Goal: Task Accomplishment & Management: Manage account settings

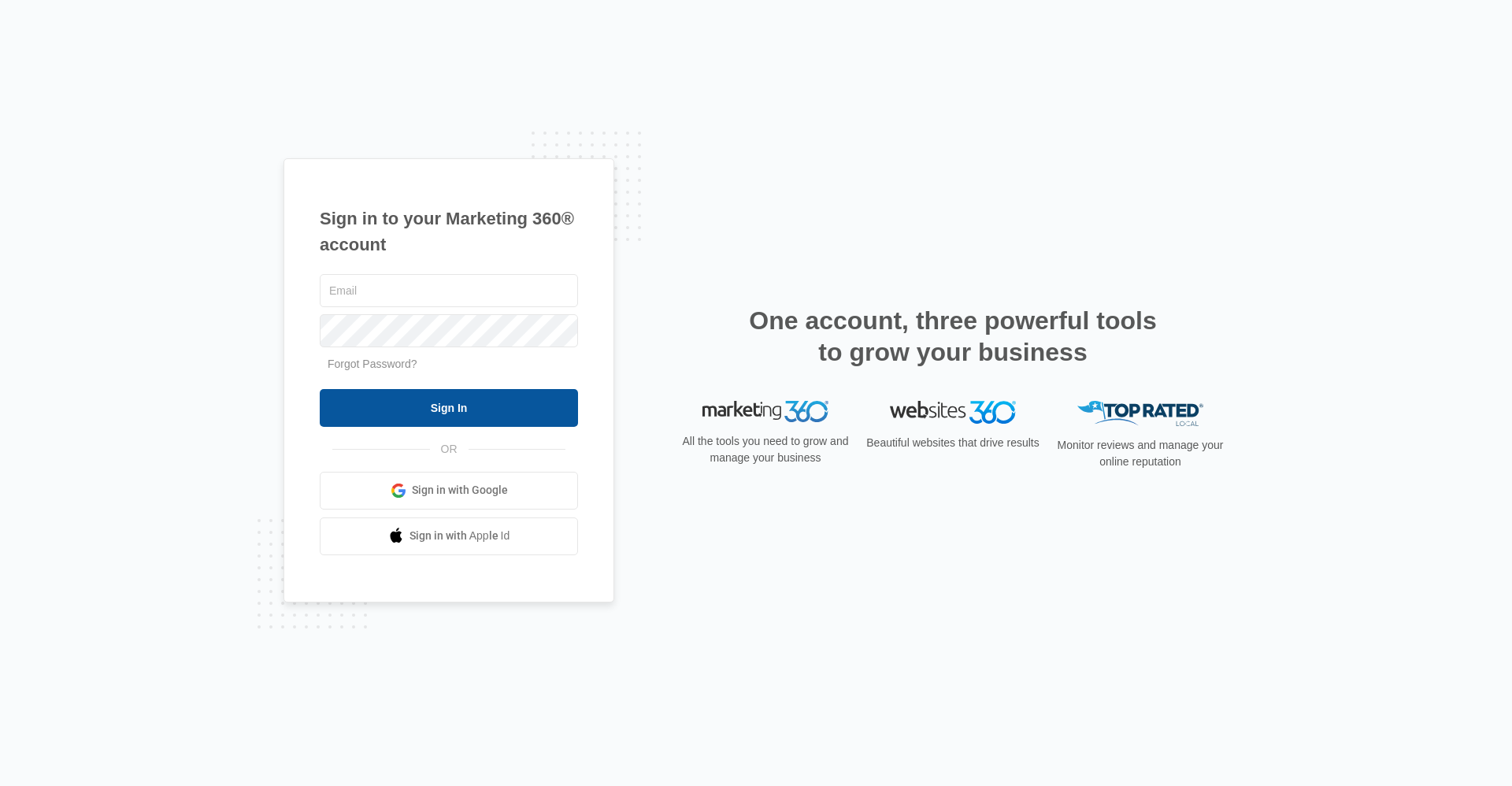
type input "[EMAIL_ADDRESS][DOMAIN_NAME]"
click at [423, 405] on input "Sign In" at bounding box center [449, 407] width 258 height 38
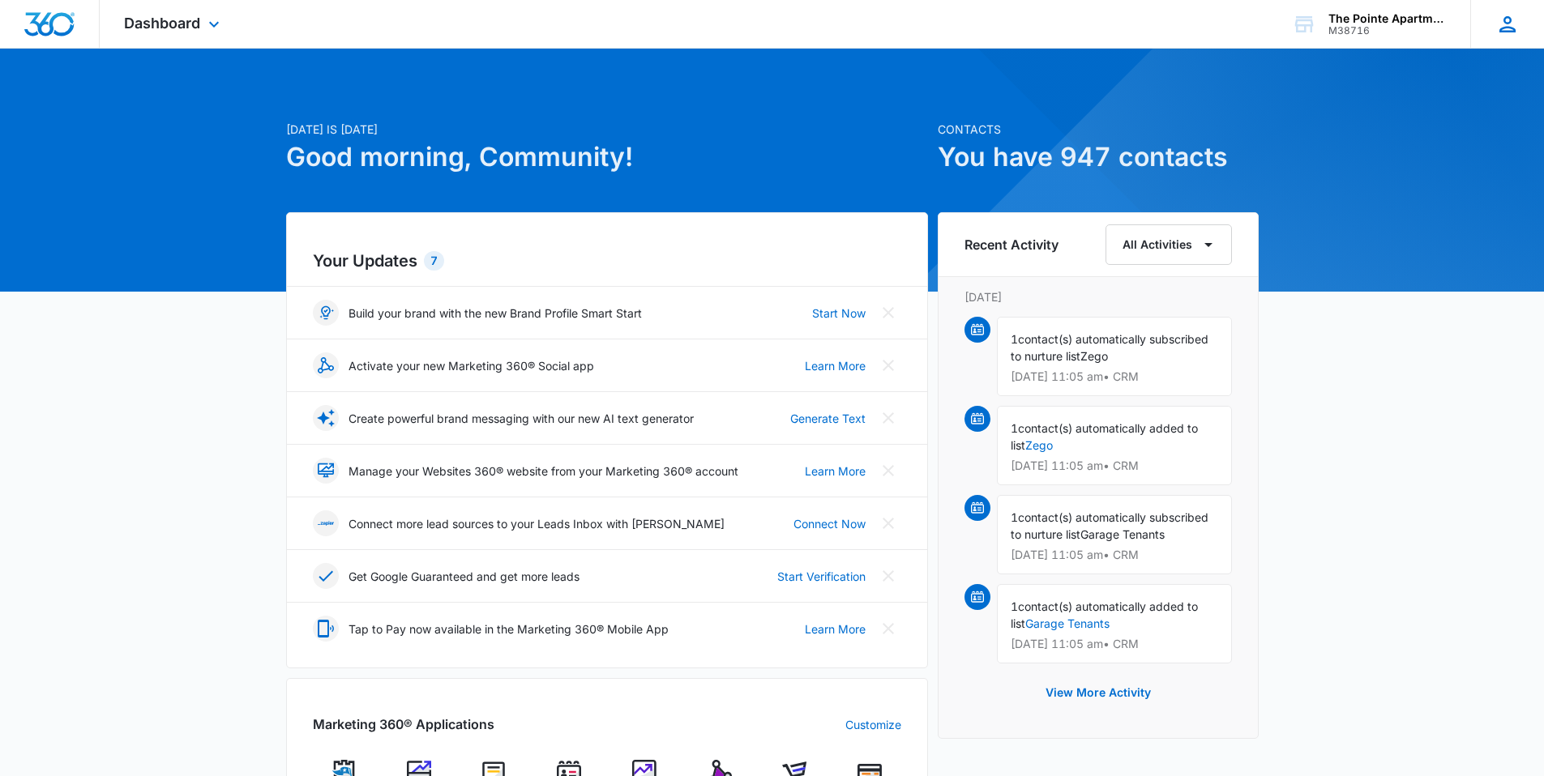
click at [1507, 32] on icon at bounding box center [1507, 24] width 24 height 24
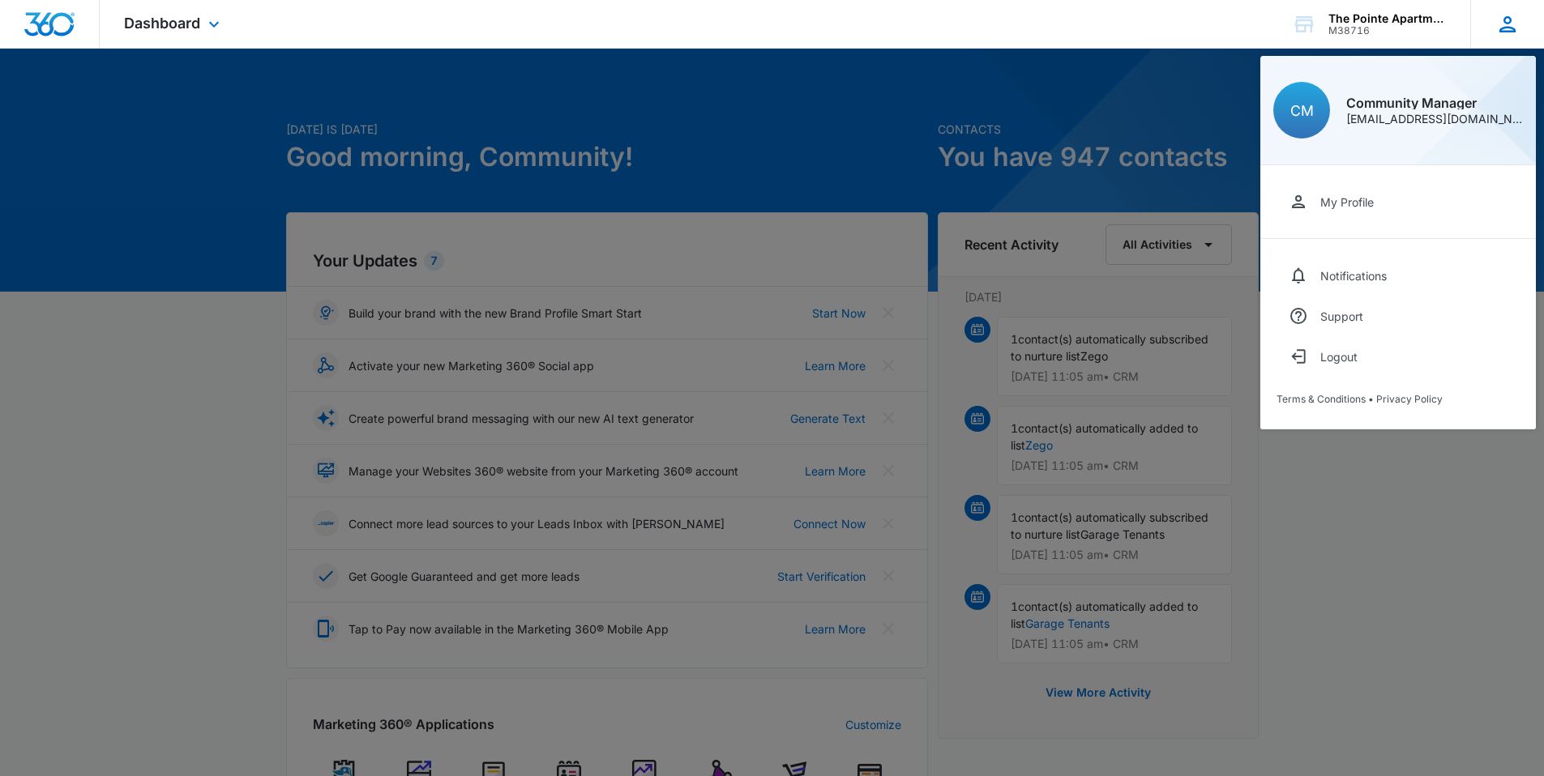
click at [1507, 32] on icon at bounding box center [1507, 24] width 24 height 24
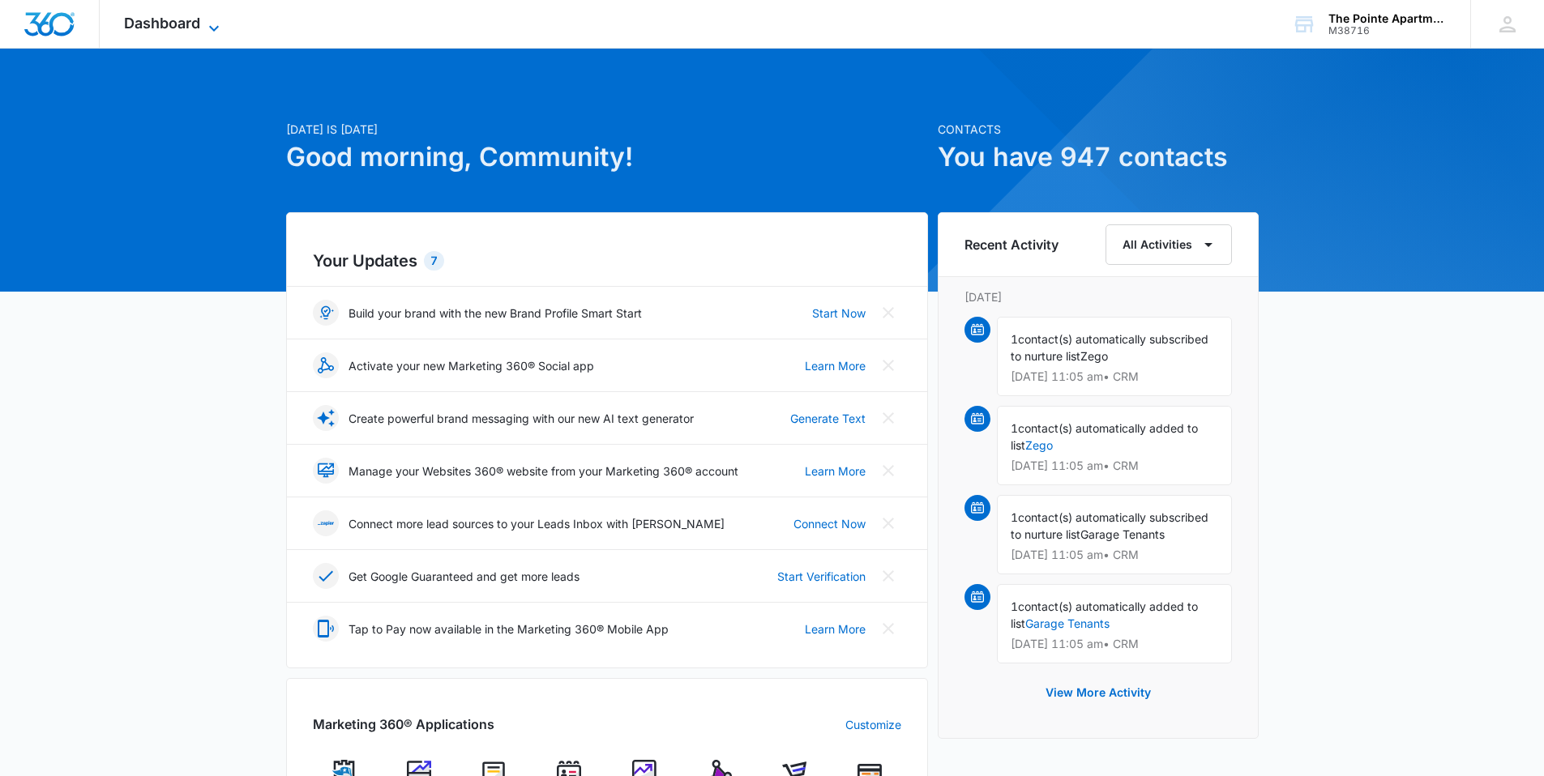
click at [189, 28] on span "Dashboard" at bounding box center [162, 23] width 76 height 17
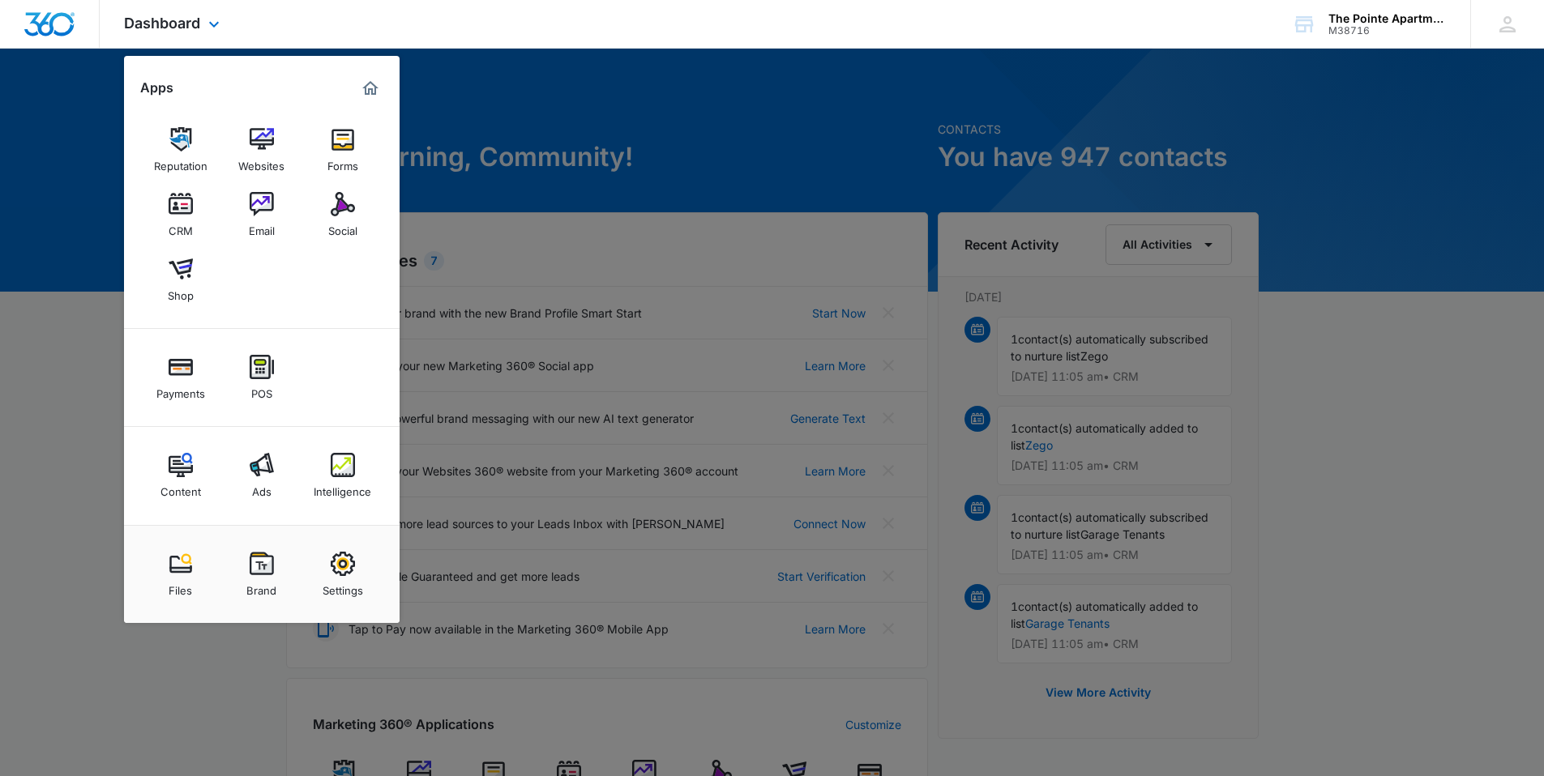
click at [364, 94] on img "Marketing 360® Dashboard" at bounding box center [370, 88] width 19 height 19
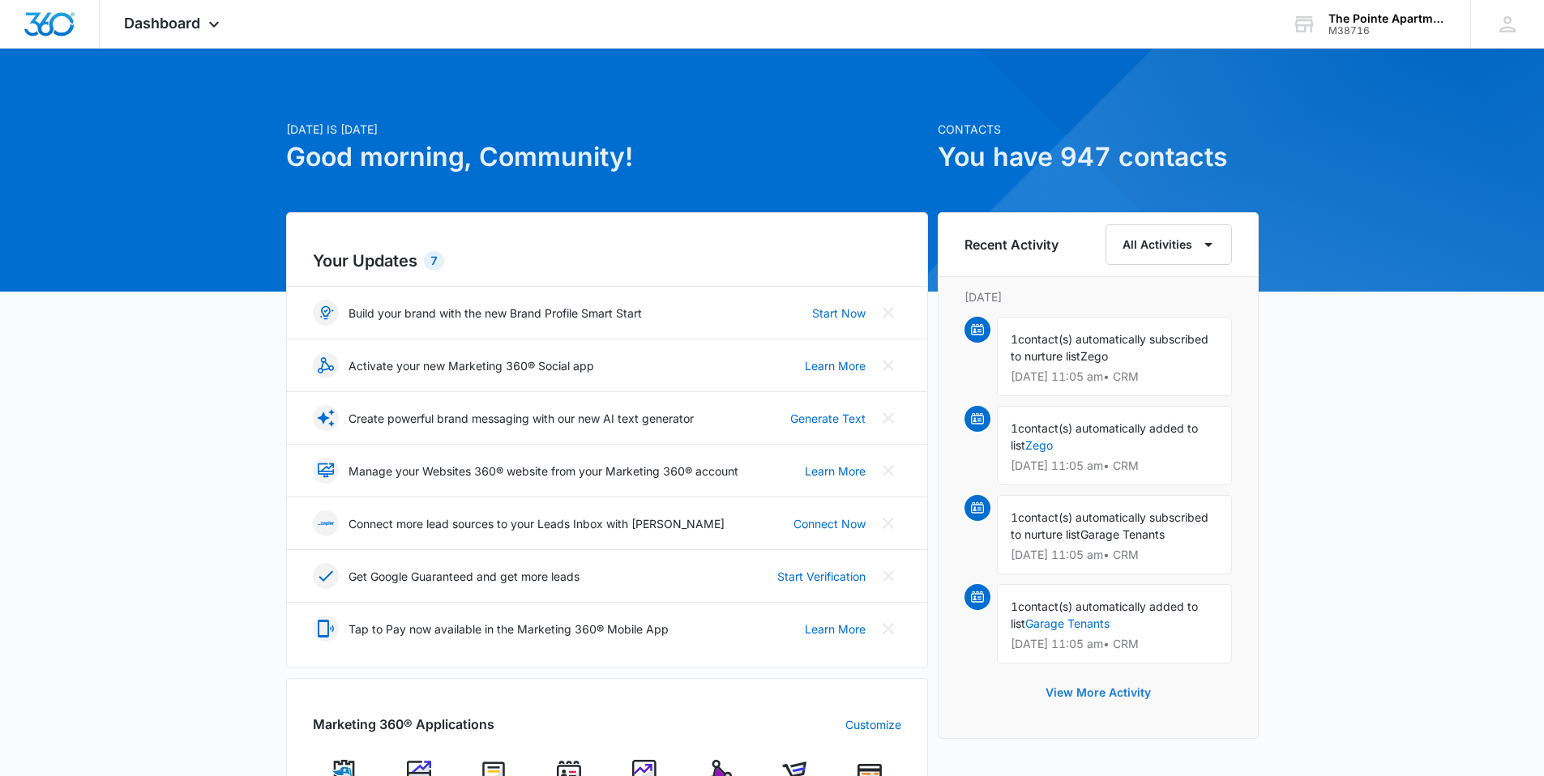
click at [1088, 686] on button "View More Activity" at bounding box center [1098, 692] width 138 height 39
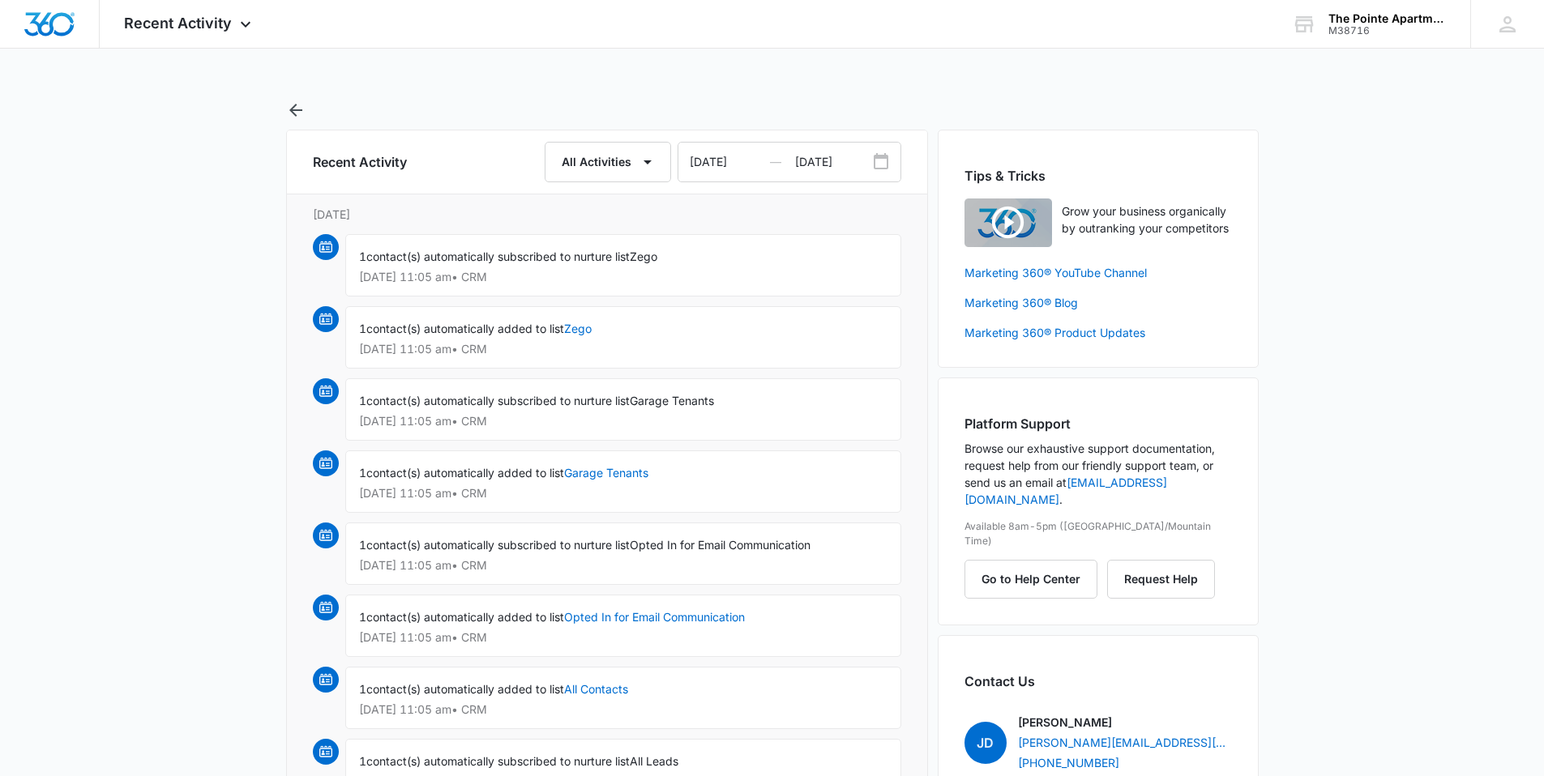
click at [593, 267] on div "1 contact(s) automatically subscribed to nurture list Zego Sep 16 at 11:05 am •…" at bounding box center [623, 265] width 556 height 62
click at [1386, 15] on div "The Pointe Apartments" at bounding box center [1387, 18] width 118 height 13
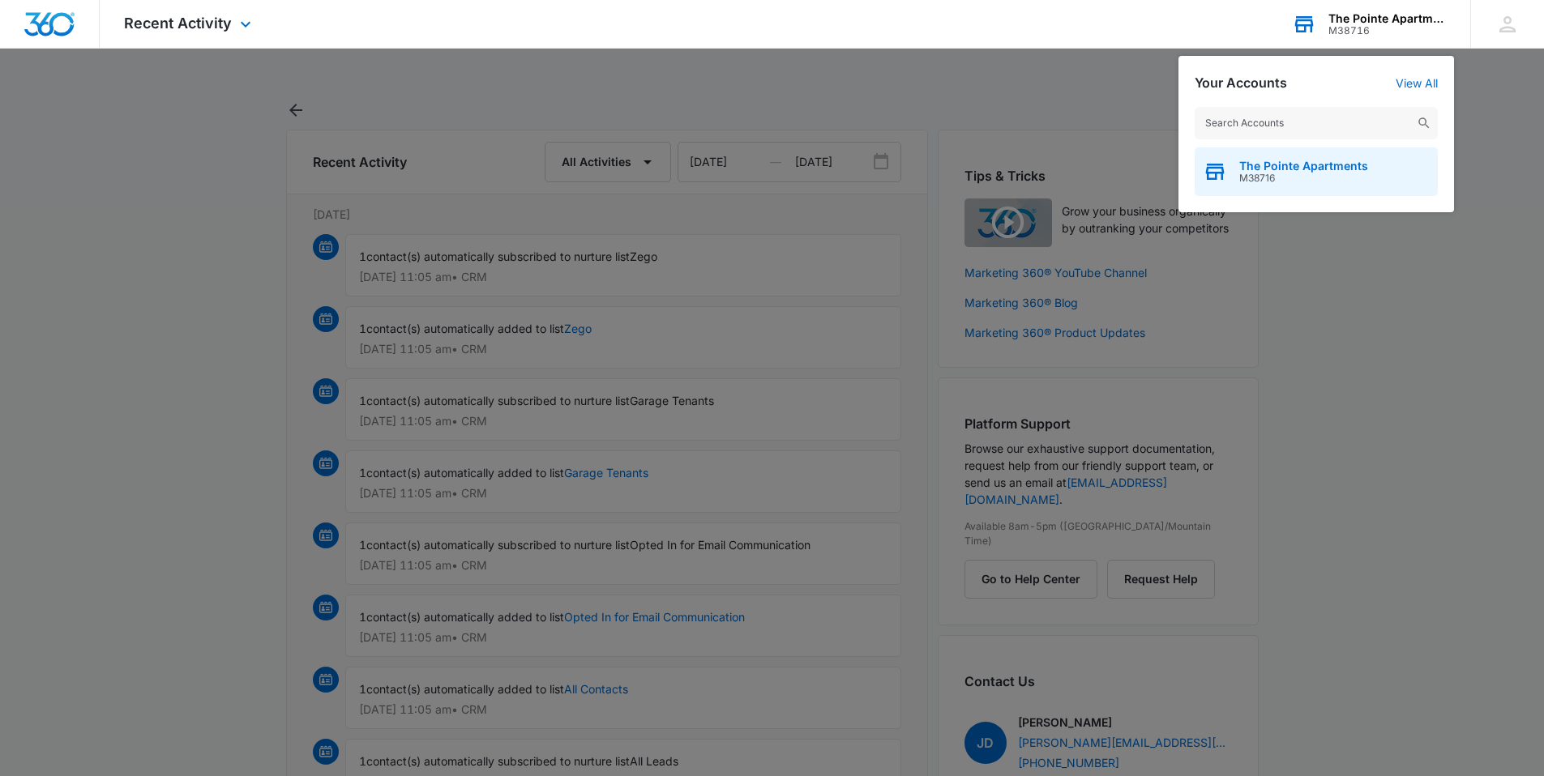
click at [1325, 177] on span "M38716" at bounding box center [1303, 178] width 129 height 11
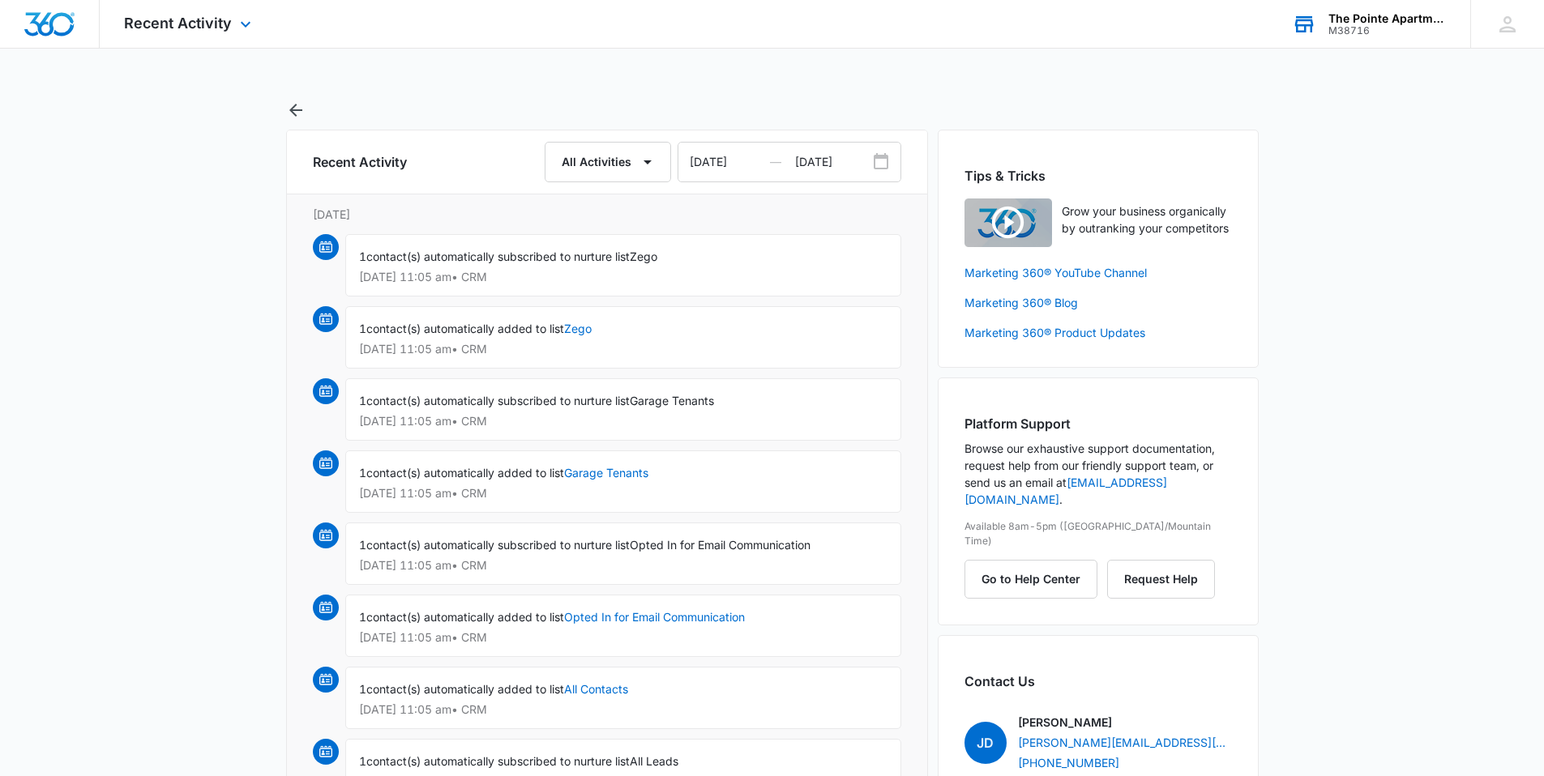
click at [71, 21] on img "Dashboard" at bounding box center [50, 24] width 52 height 24
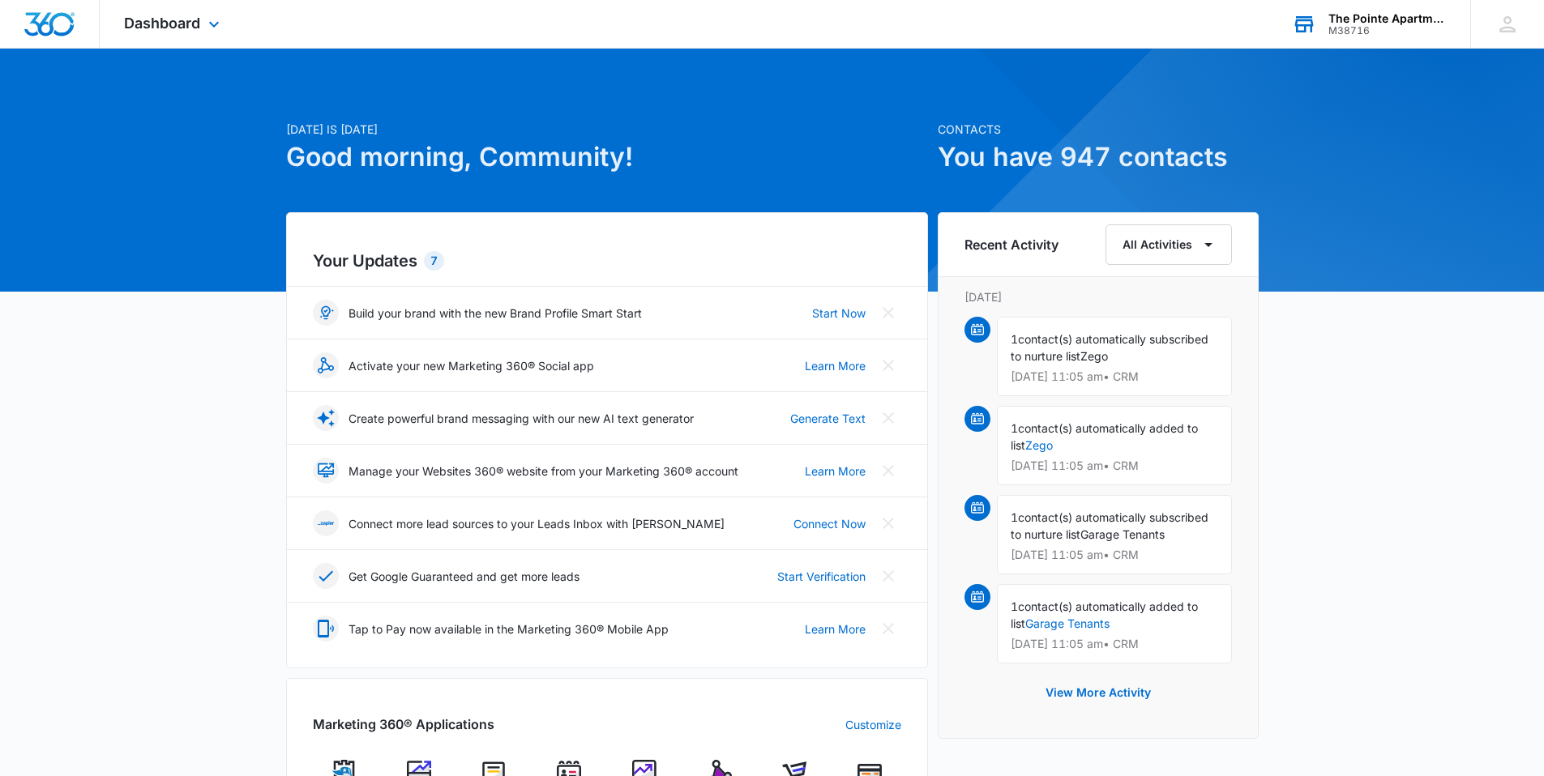
click at [62, 22] on img "Dashboard" at bounding box center [50, 24] width 52 height 24
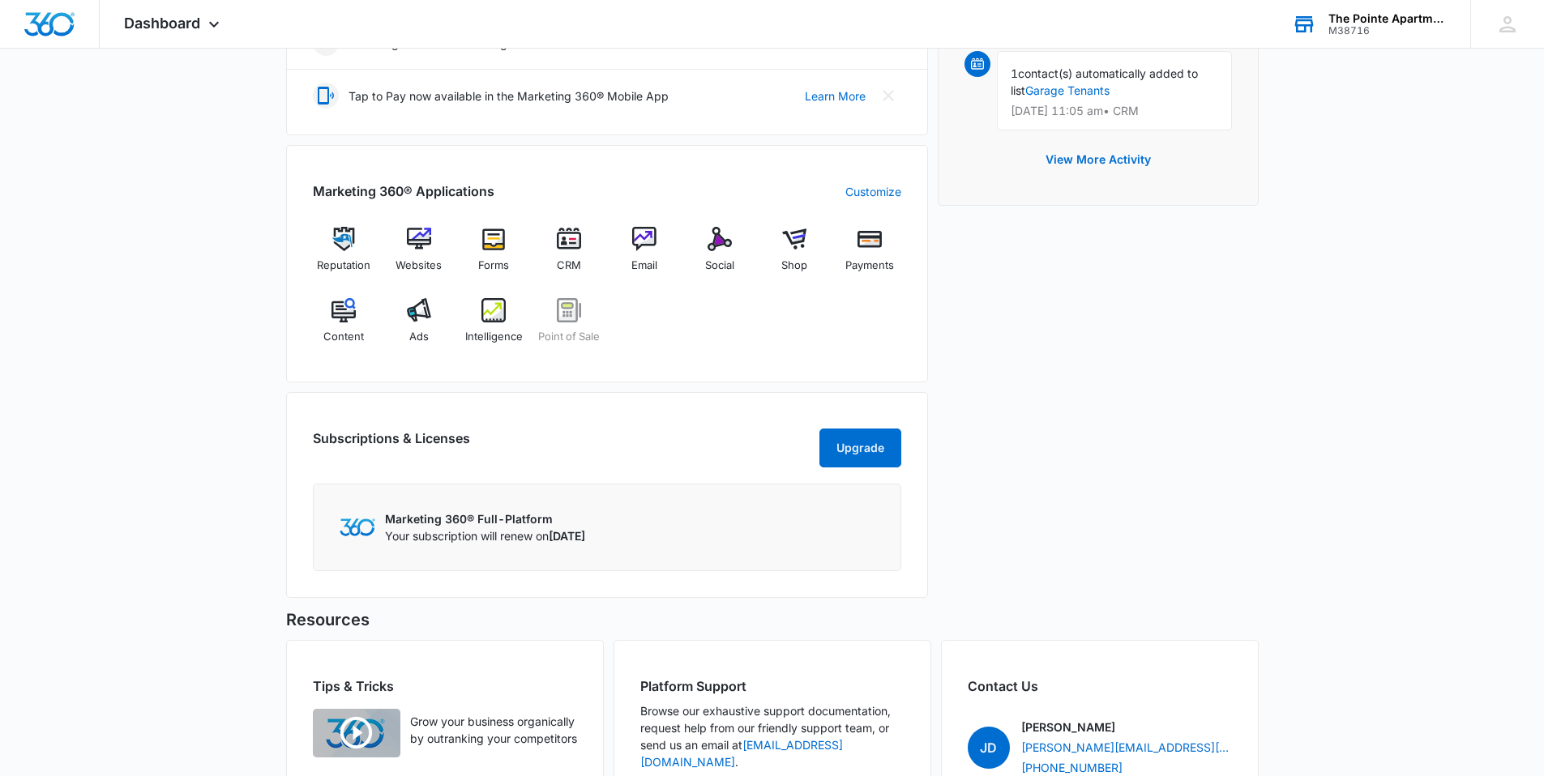
scroll to position [276, 0]
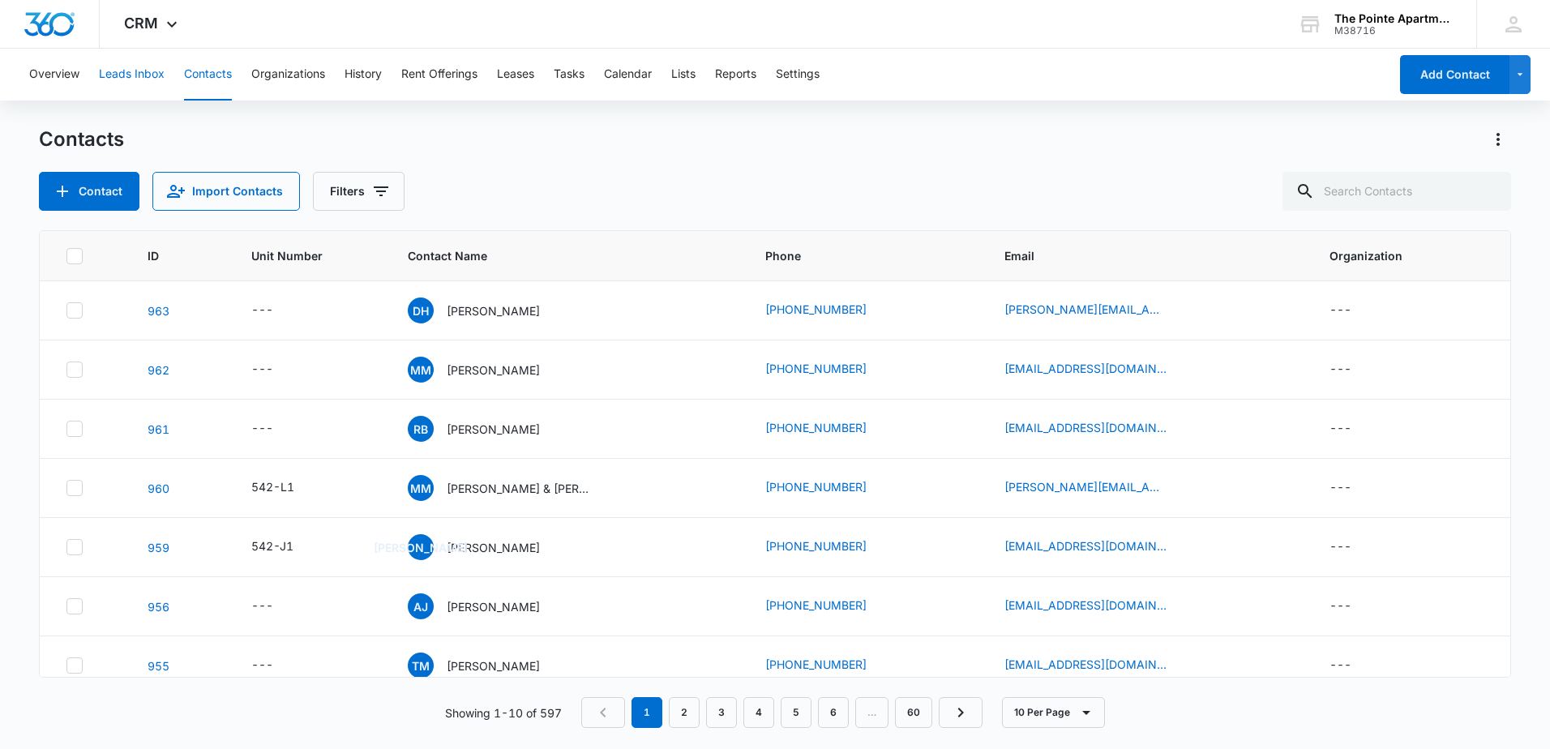
click at [105, 72] on button "Leads Inbox" at bounding box center [132, 75] width 66 height 52
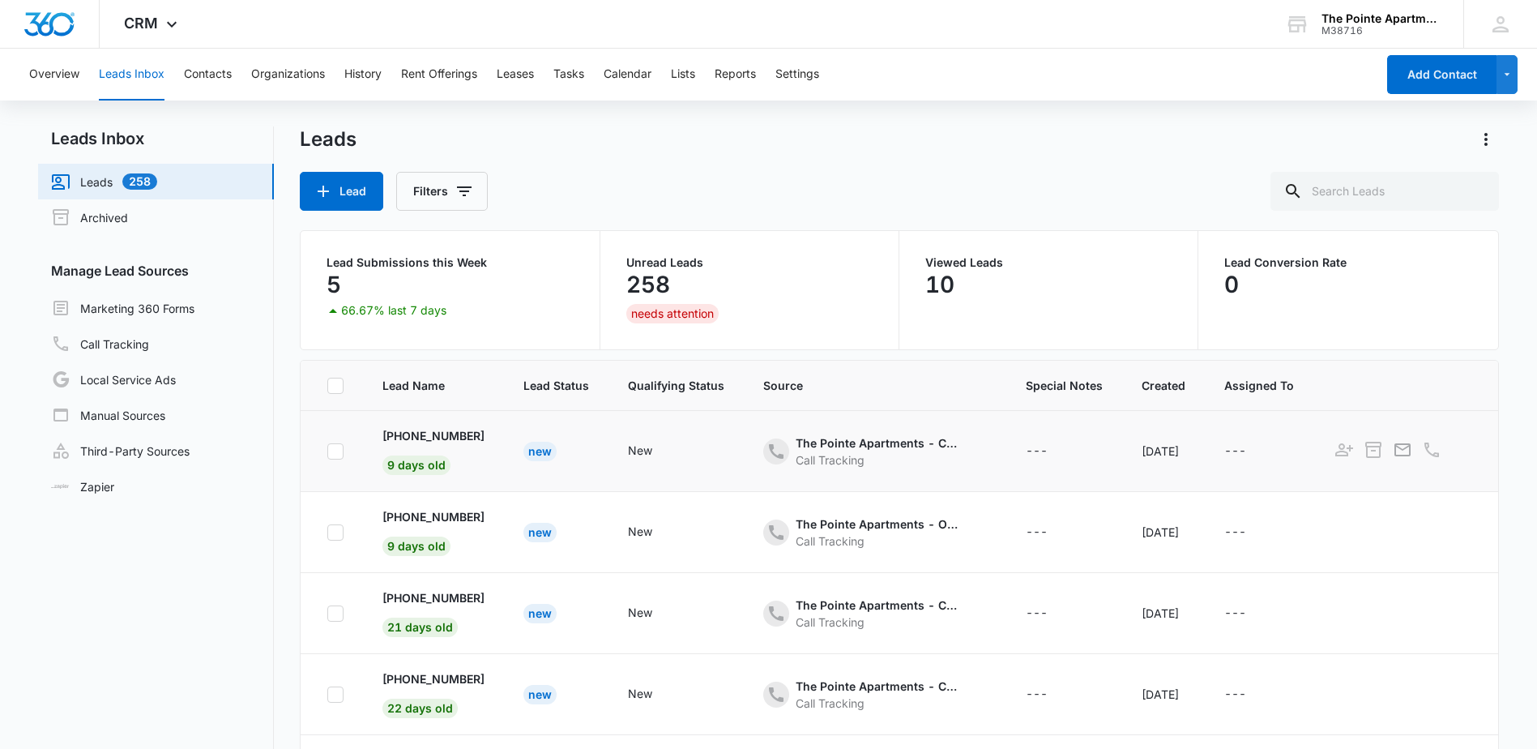
click at [1091, 460] on div "---" at bounding box center [1064, 451] width 77 height 19
click at [460, 442] on p "[PHONE_NUMBER]" at bounding box center [434, 435] width 102 height 17
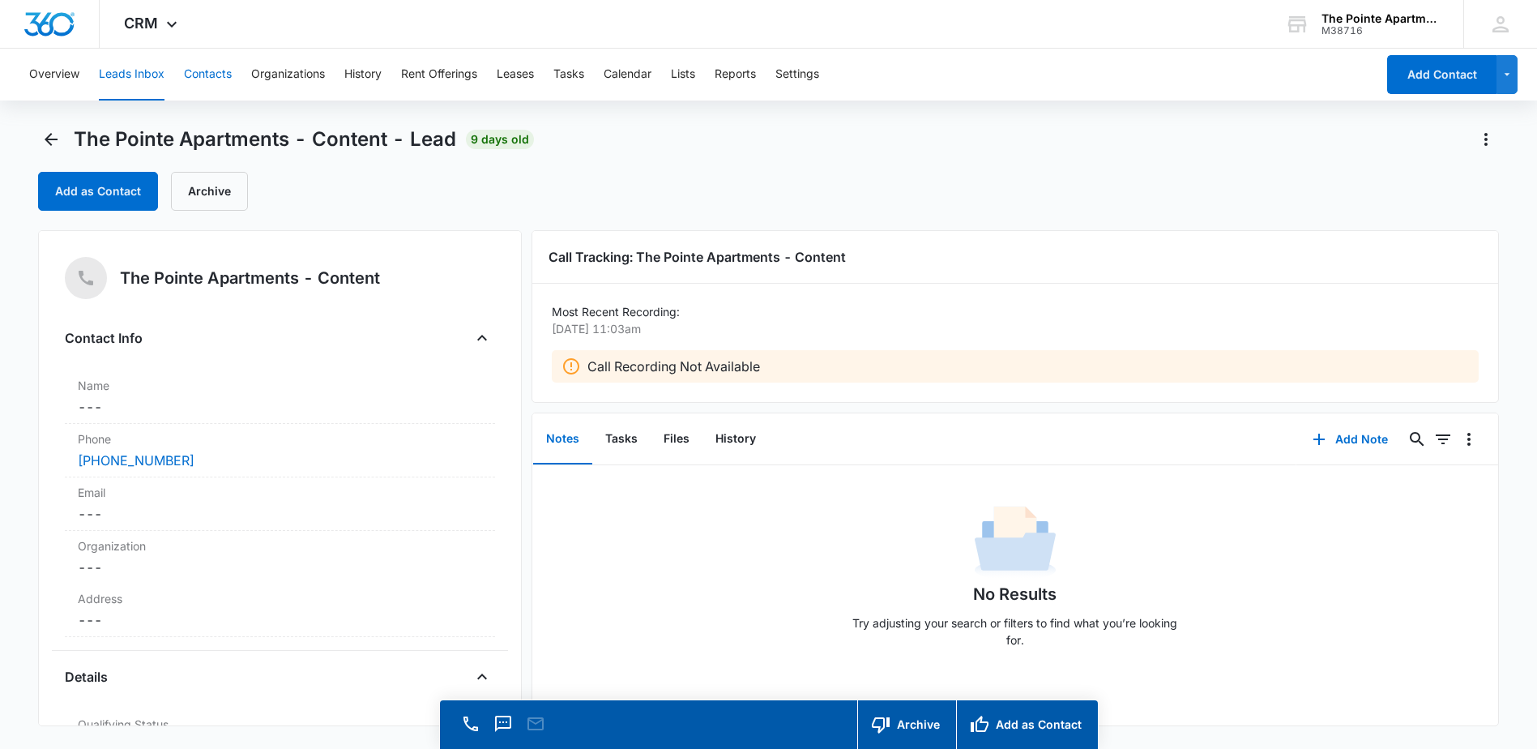
click at [203, 88] on button "Contacts" at bounding box center [208, 75] width 48 height 52
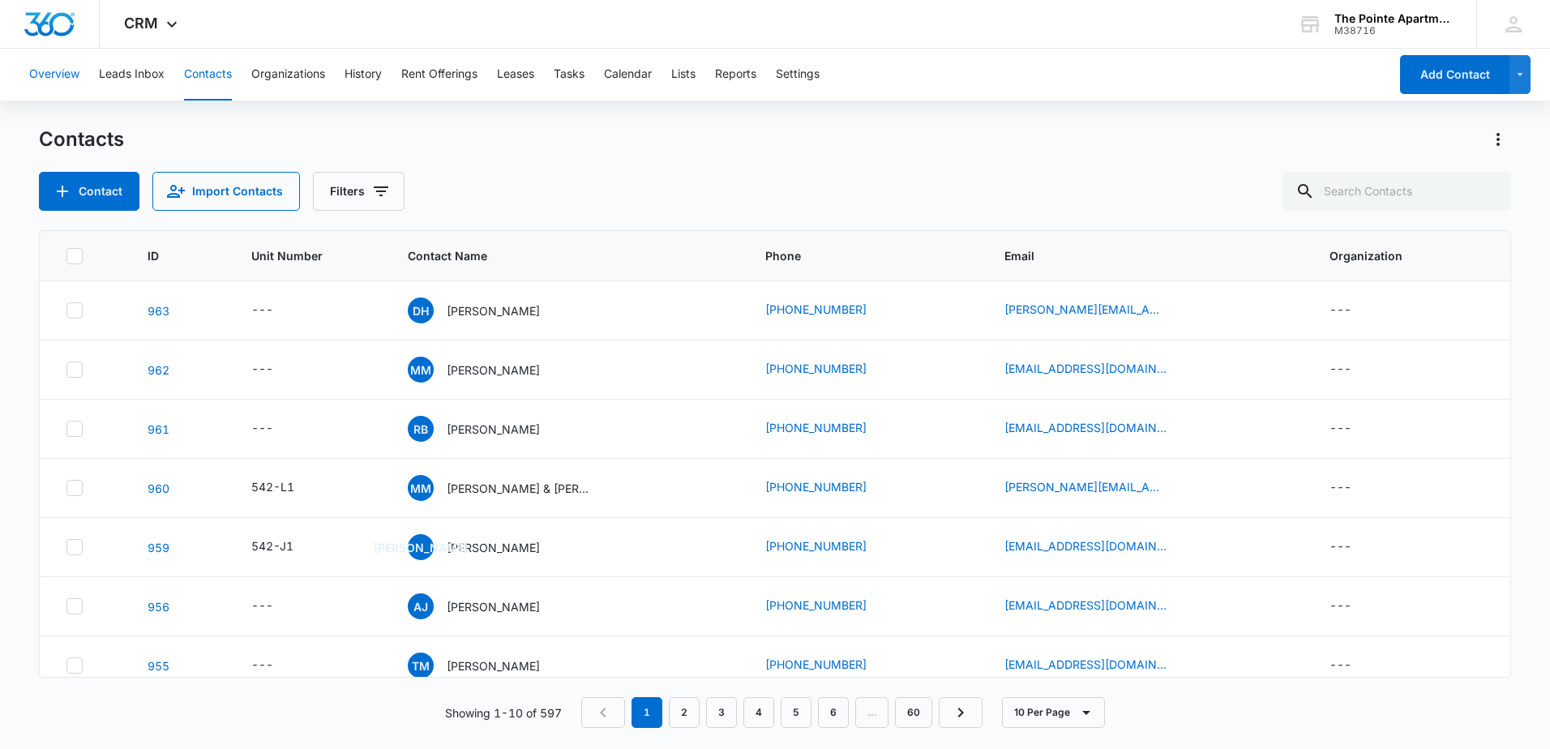
click at [62, 82] on button "Overview" at bounding box center [54, 75] width 50 height 52
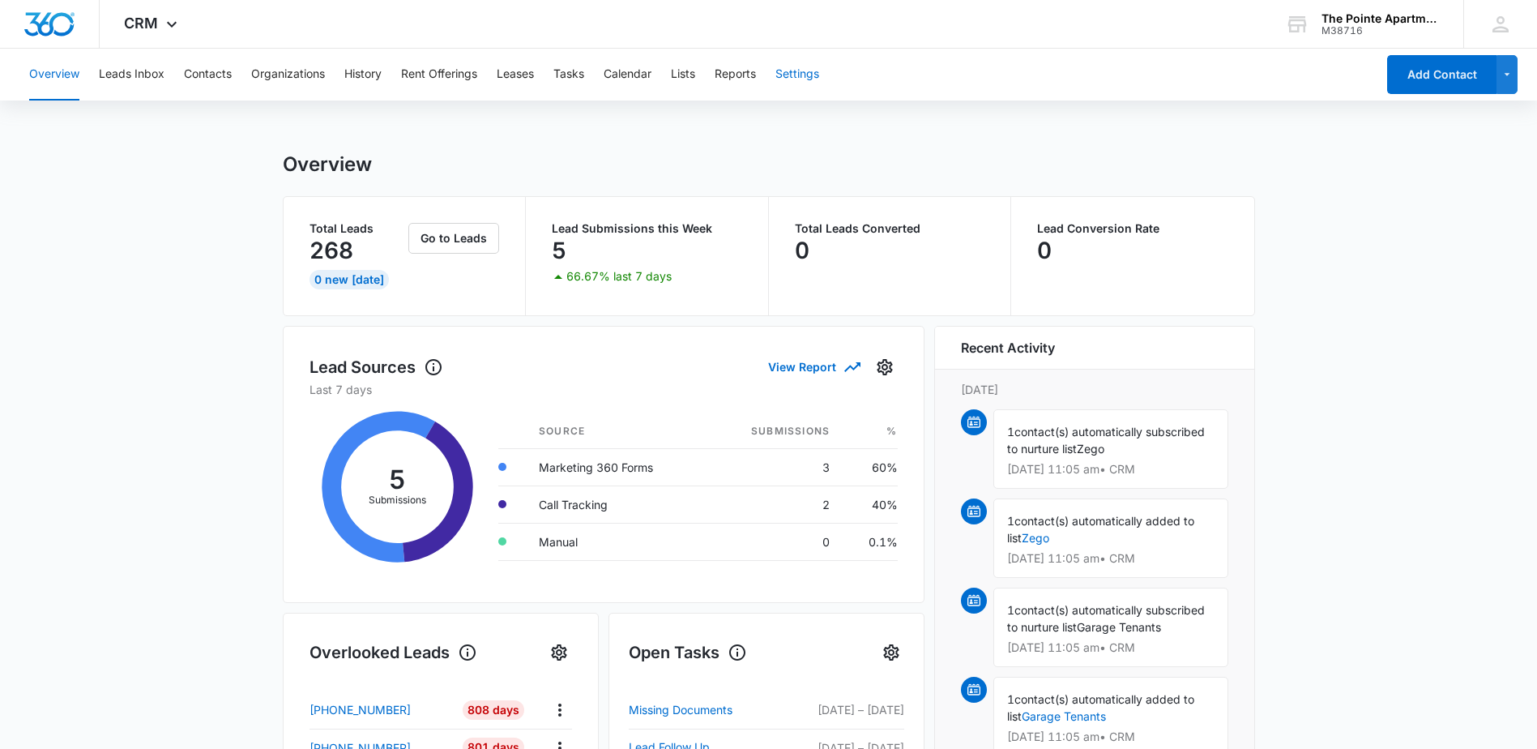
click at [813, 79] on button "Settings" at bounding box center [798, 75] width 44 height 52
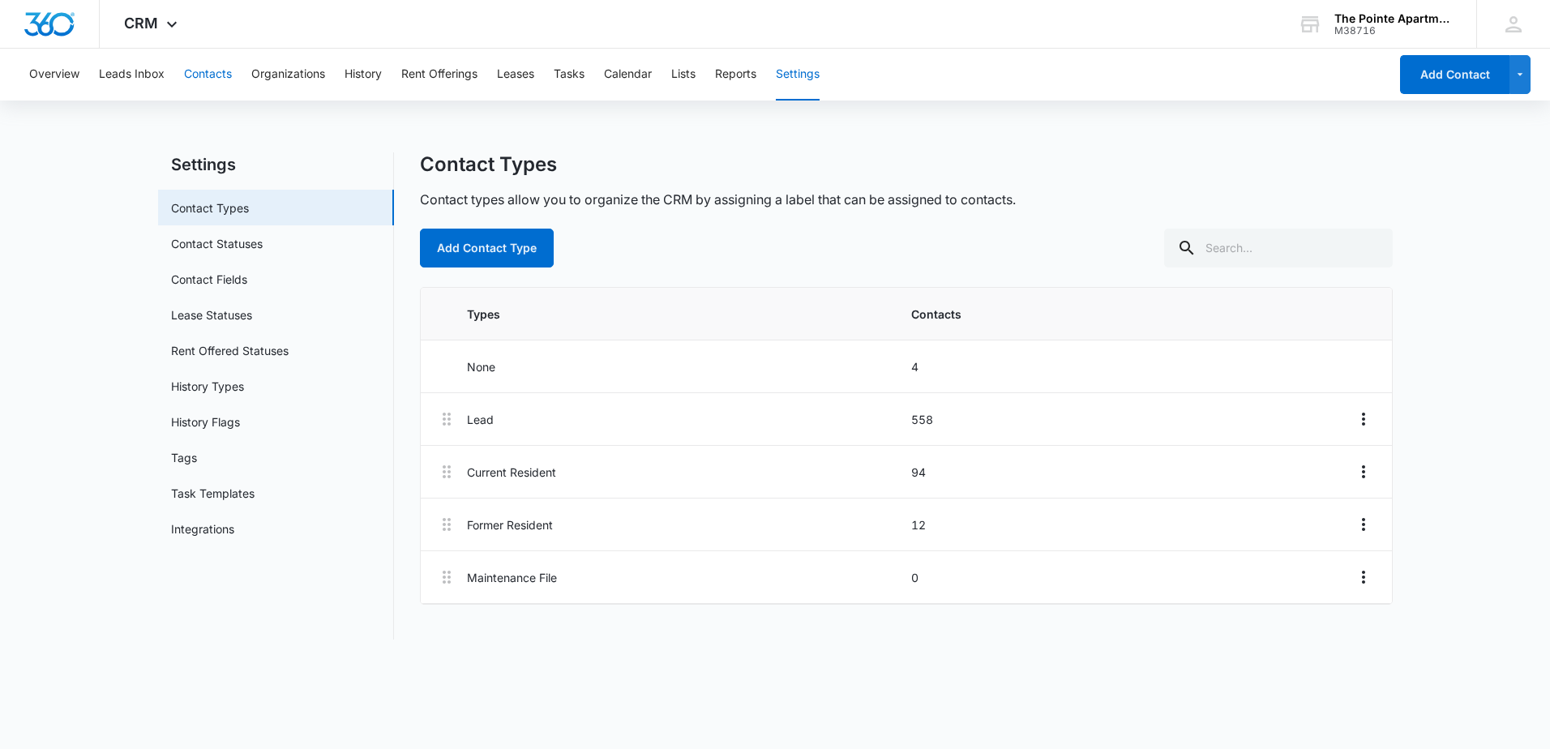
click at [203, 75] on button "Contacts" at bounding box center [208, 75] width 48 height 52
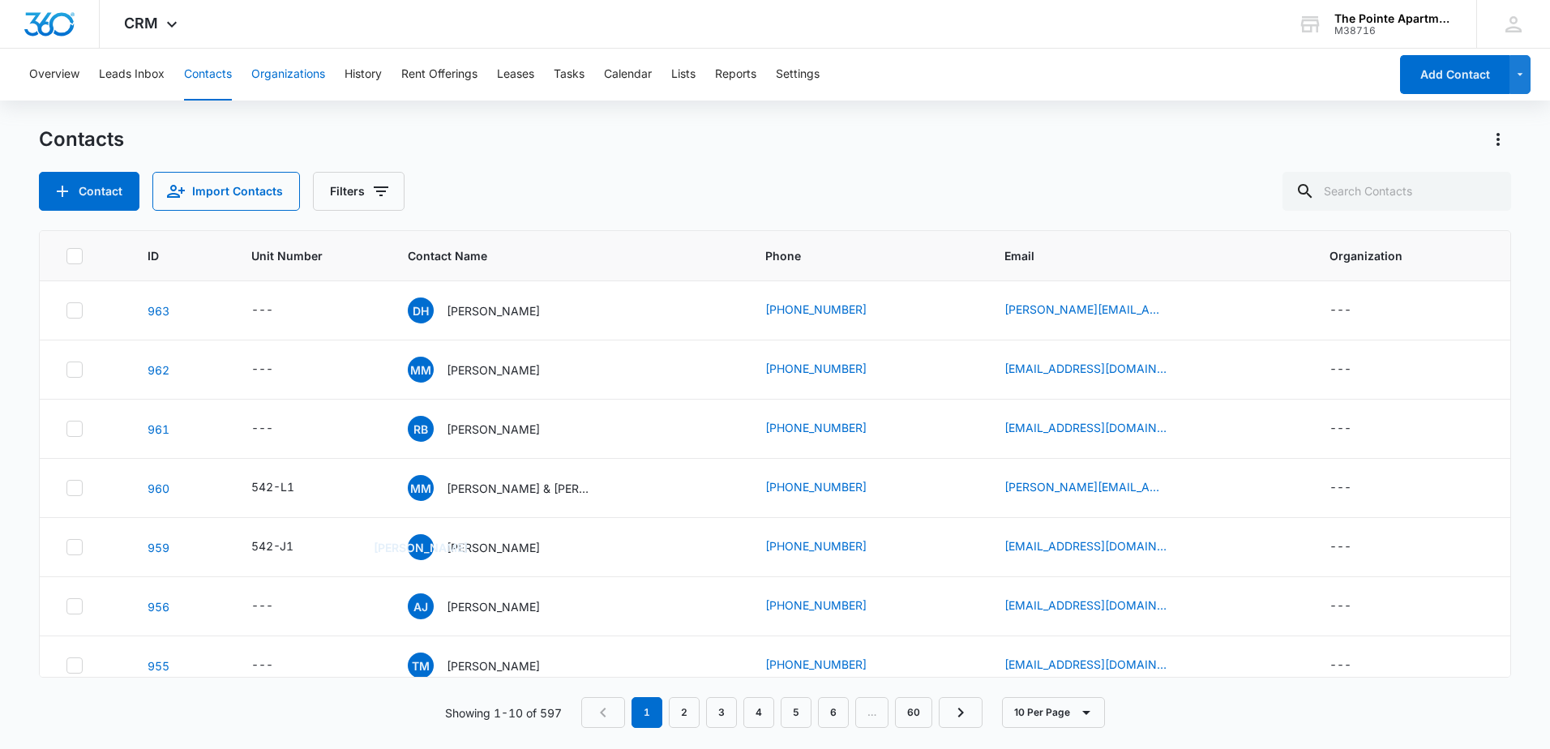
click at [294, 69] on button "Organizations" at bounding box center [288, 75] width 74 height 52
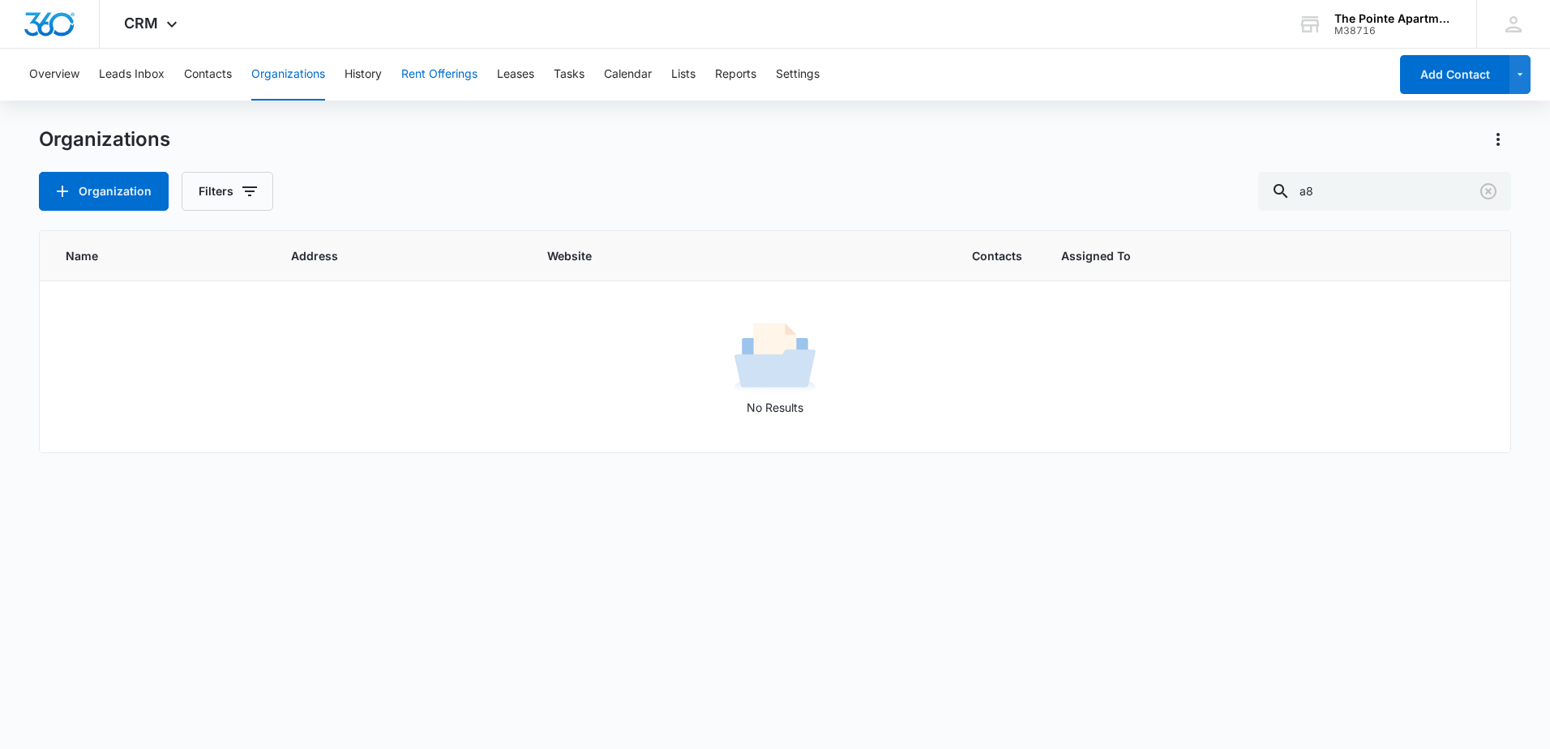
click at [447, 71] on button "Rent Offerings" at bounding box center [439, 75] width 76 height 52
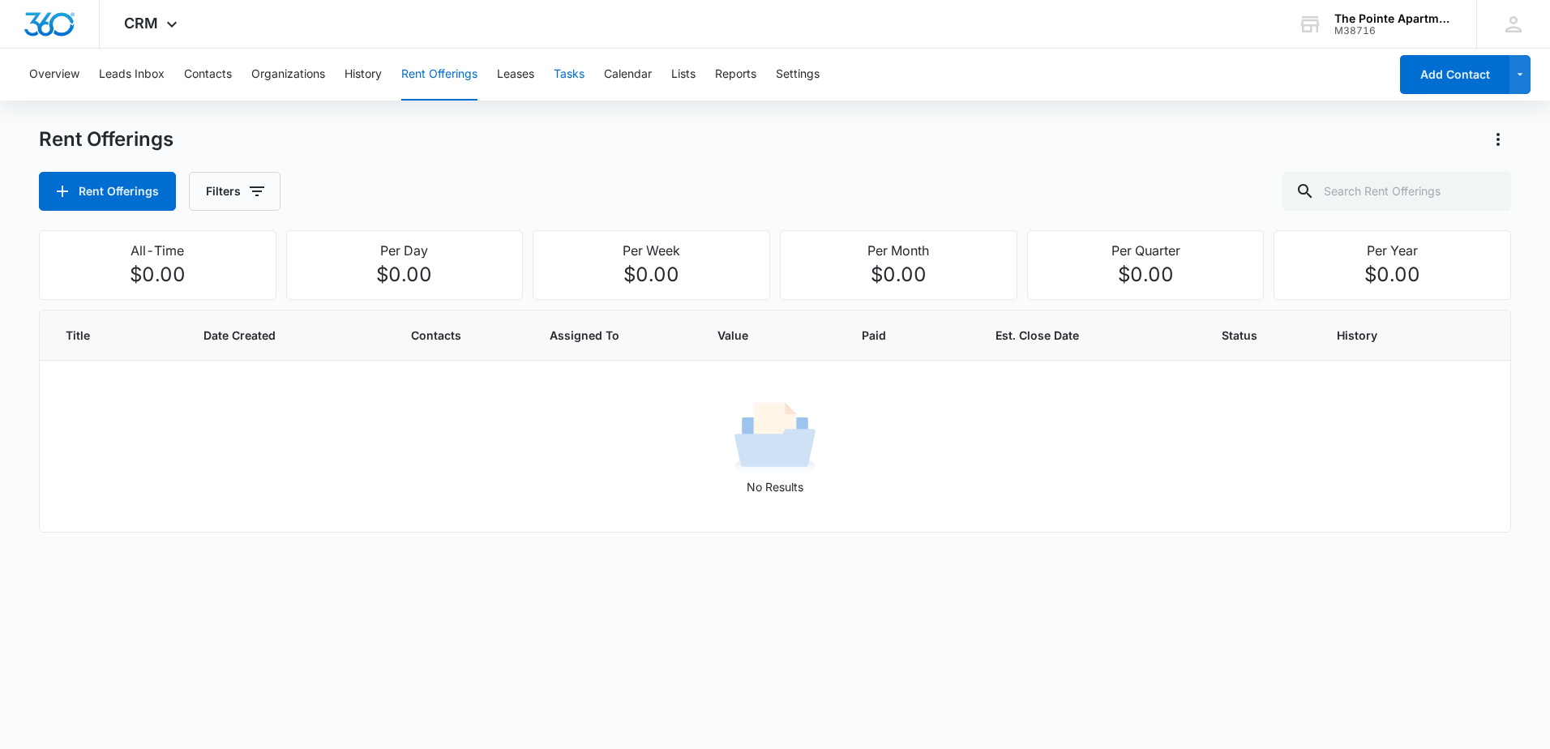
click at [575, 65] on button "Tasks" at bounding box center [569, 75] width 31 height 52
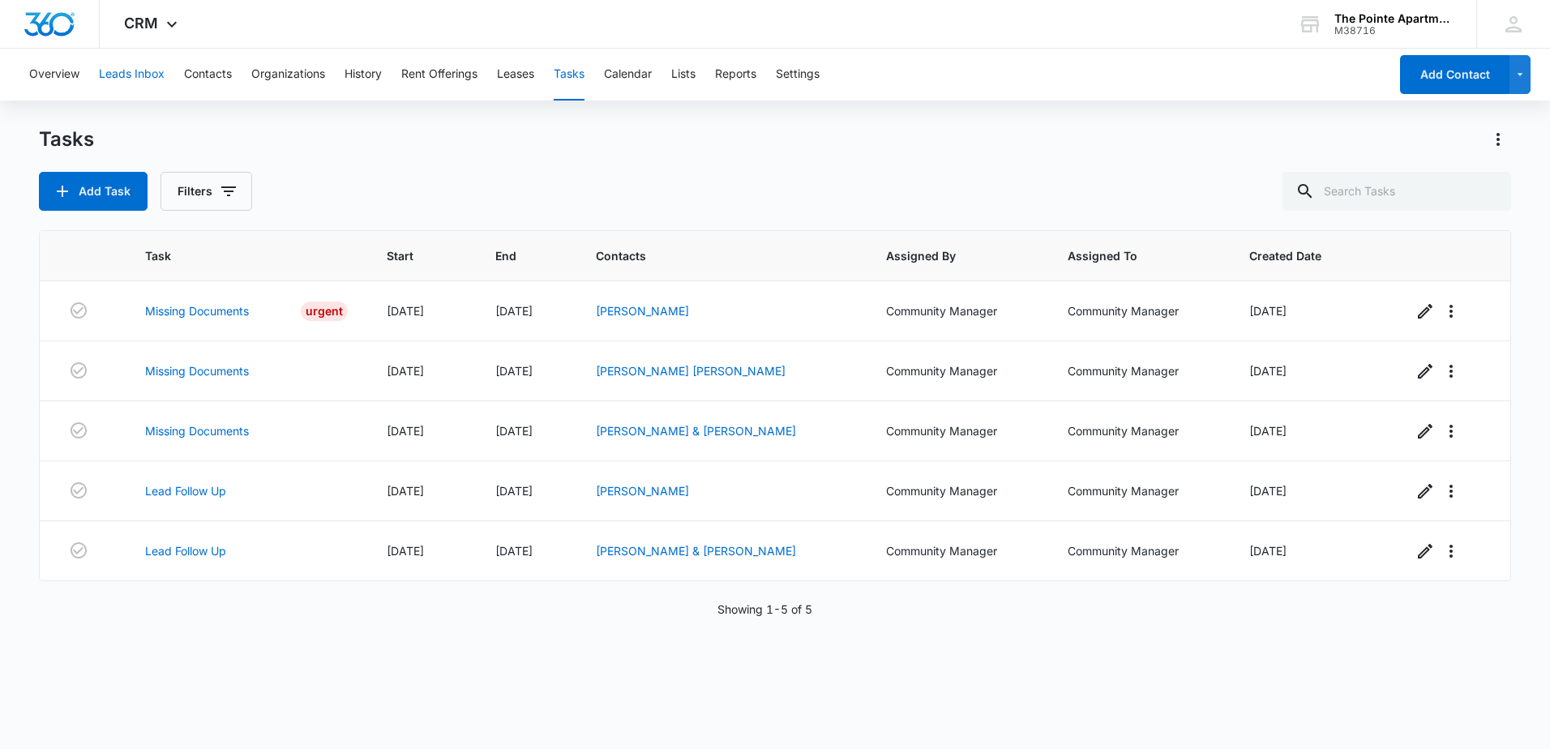
click at [122, 75] on button "Leads Inbox" at bounding box center [132, 75] width 66 height 52
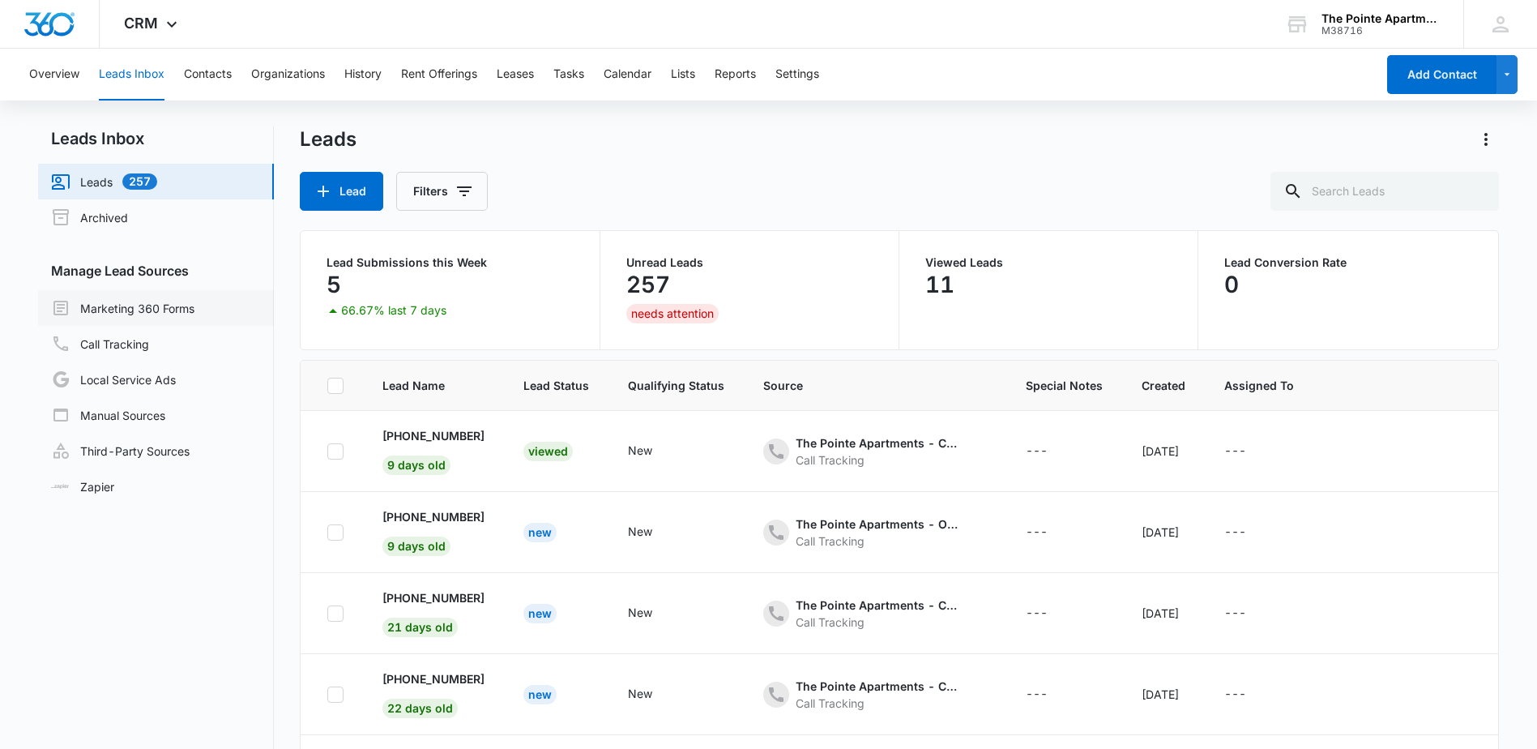
click at [183, 312] on link "Marketing 360 Forms" at bounding box center [122, 307] width 143 height 19
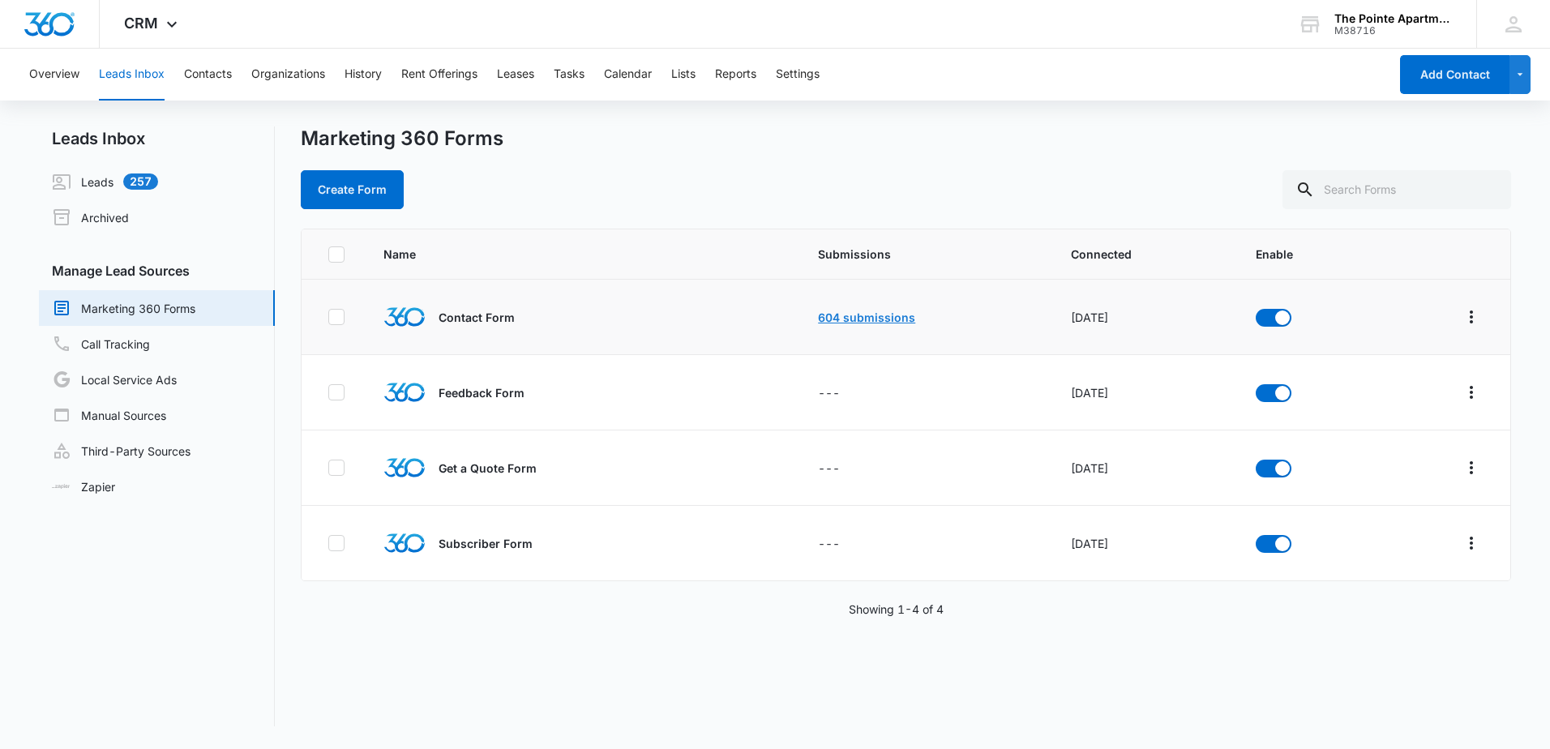
click at [840, 312] on link "604 submissions" at bounding box center [866, 317] width 97 height 14
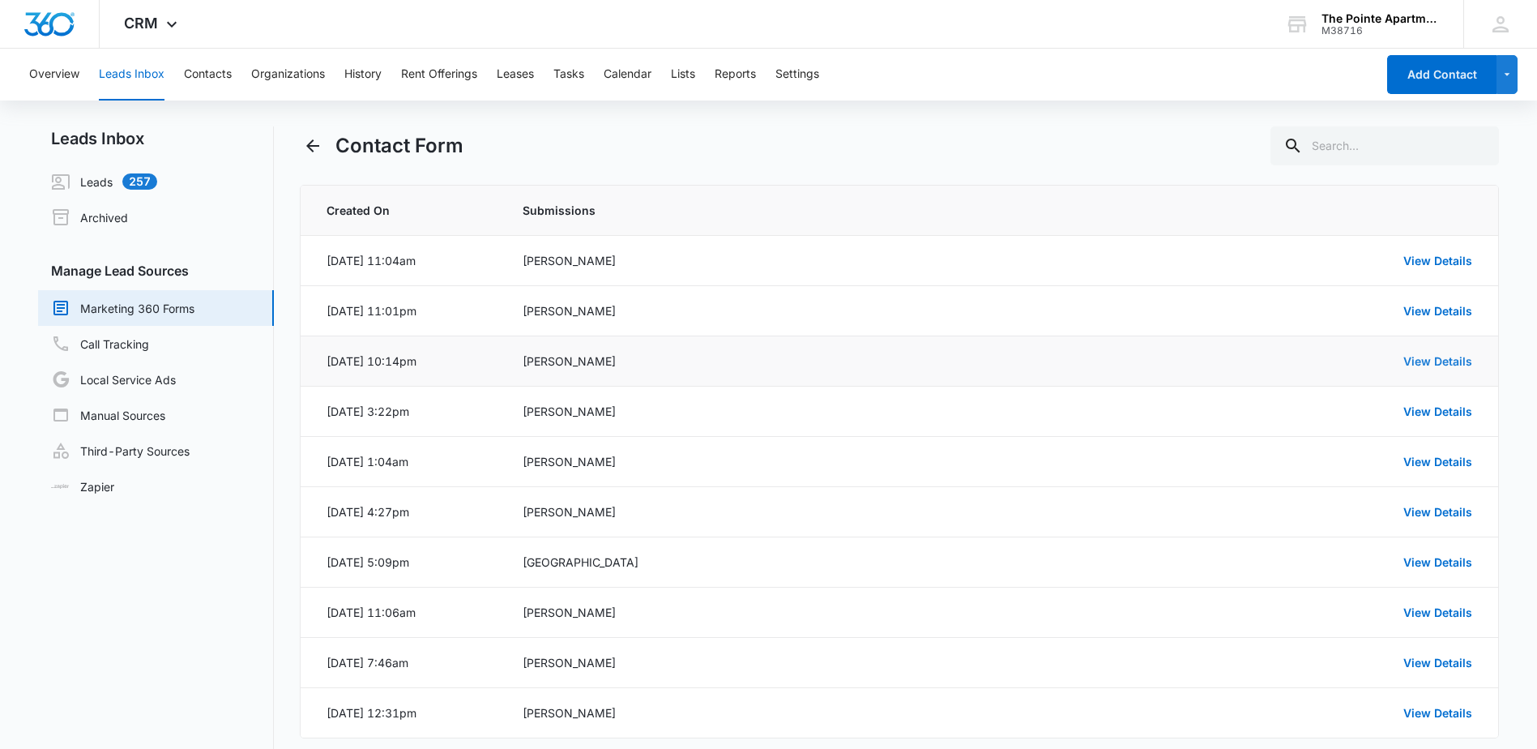
click at [1425, 361] on link "View Details" at bounding box center [1438, 361] width 69 height 14
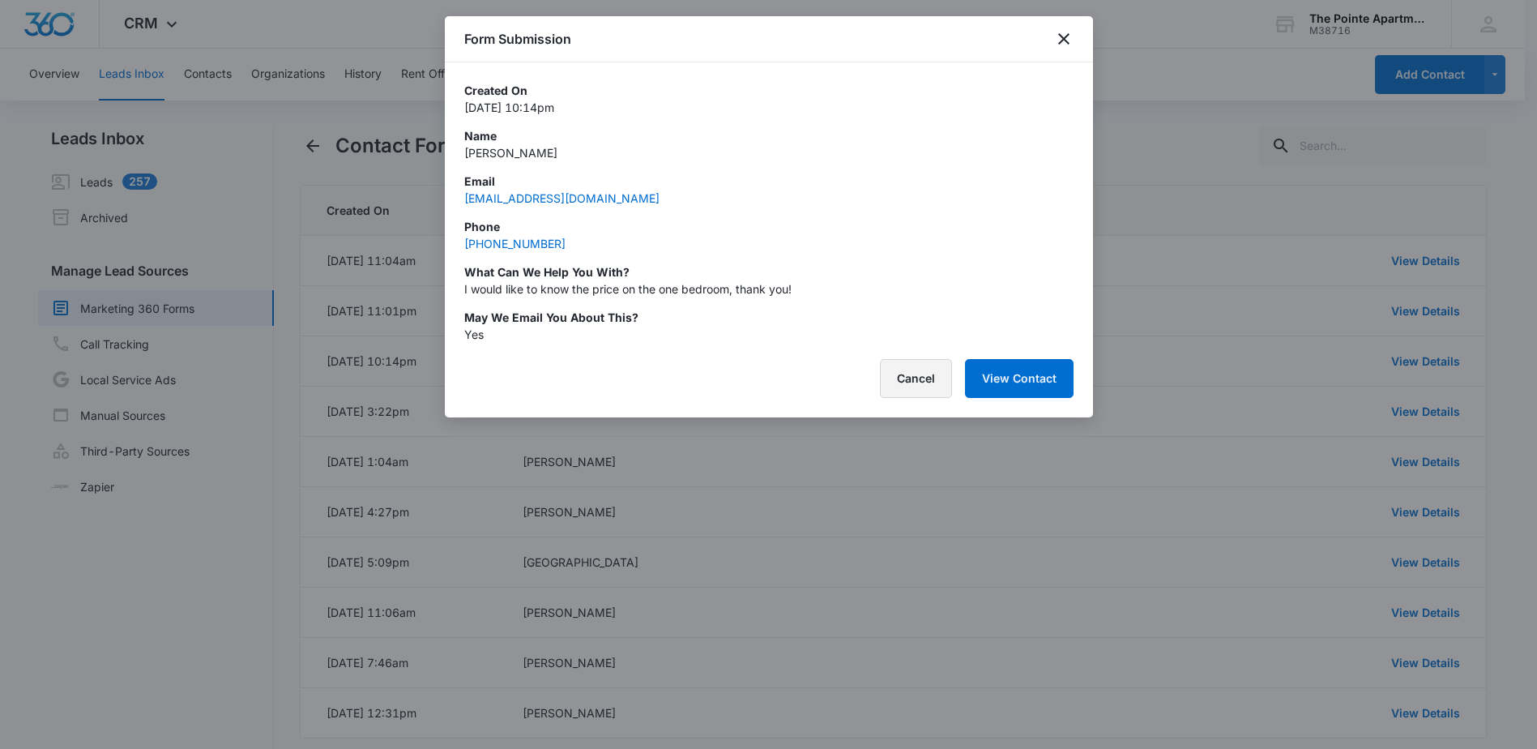
click at [914, 383] on button "Cancel" at bounding box center [916, 378] width 72 height 39
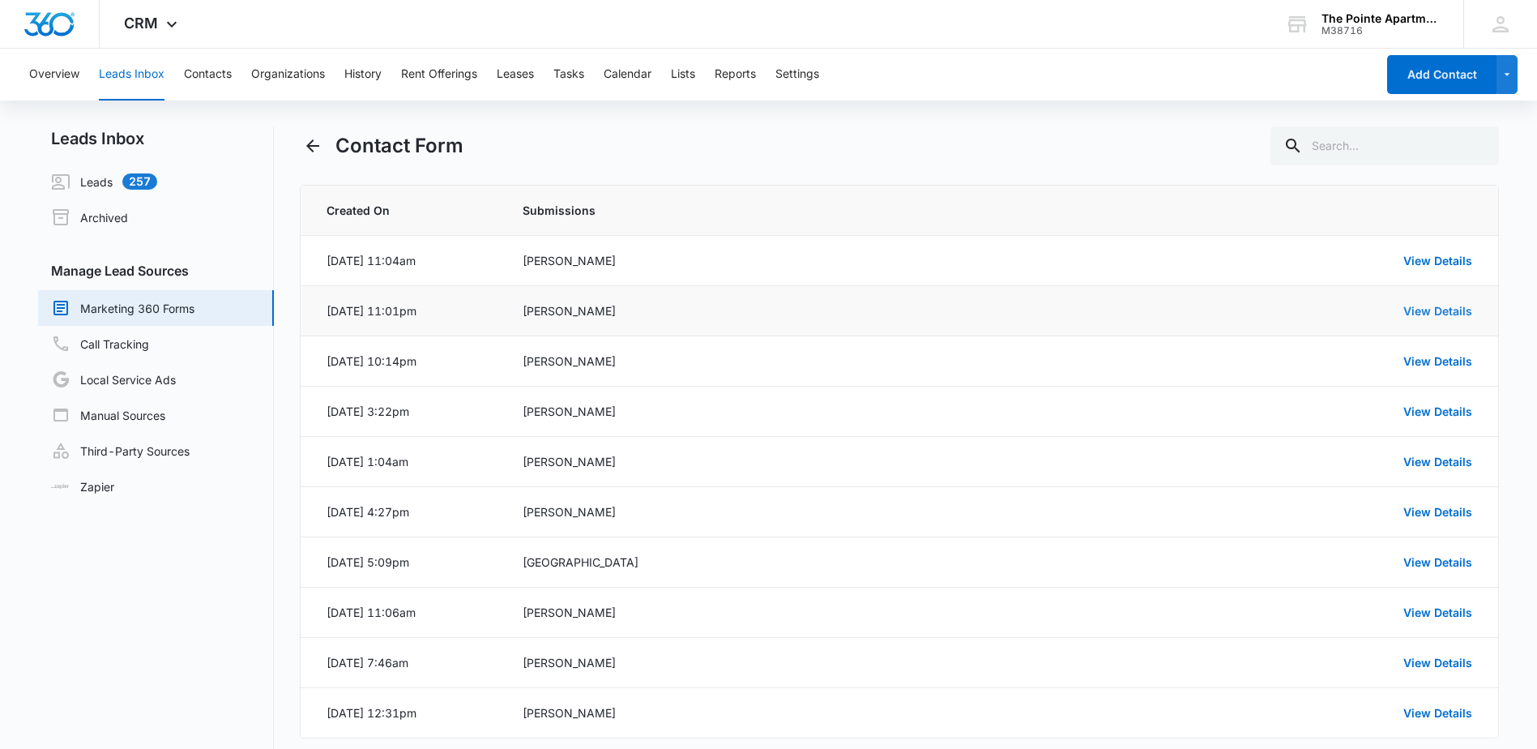
click at [1436, 315] on link "View Details" at bounding box center [1438, 311] width 69 height 14
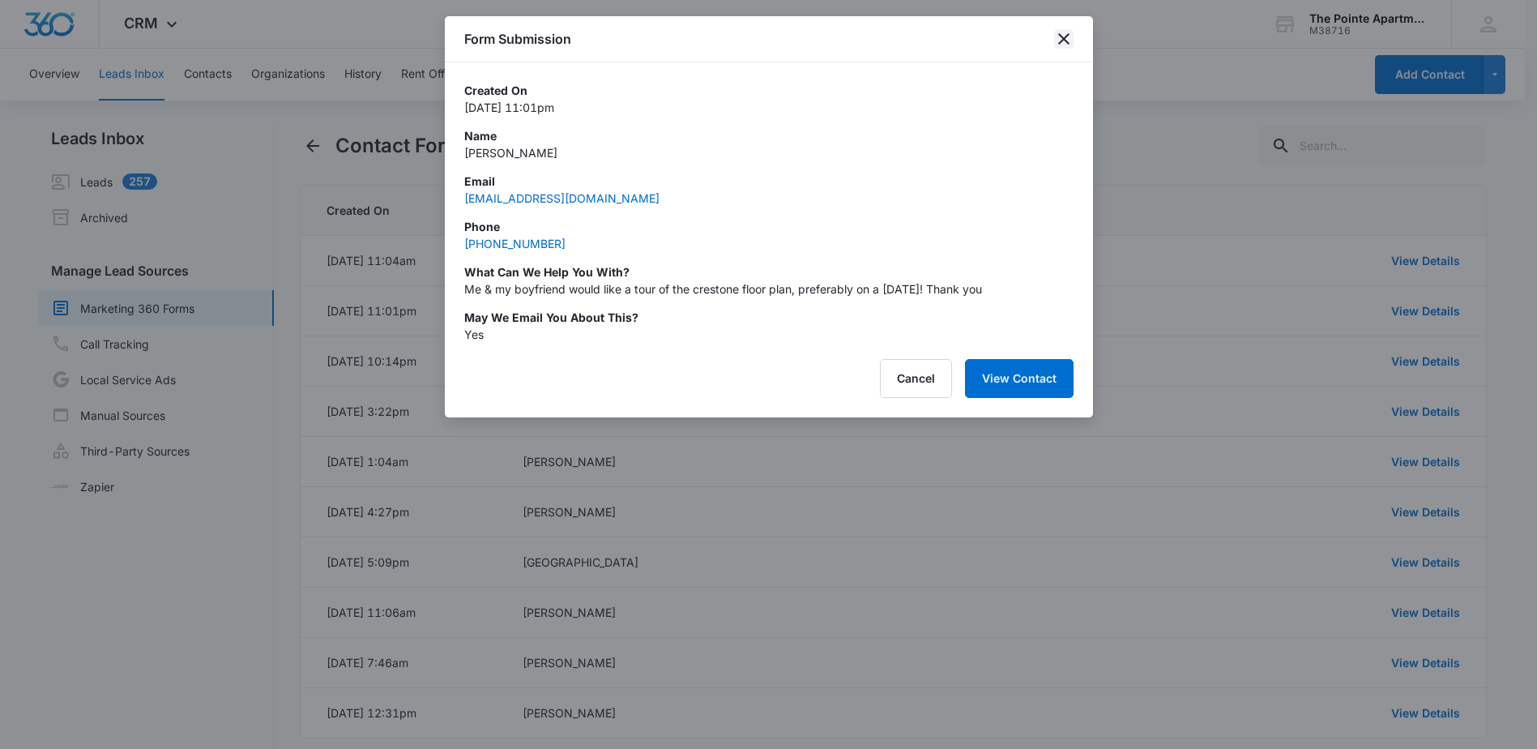
click at [1066, 41] on icon "close" at bounding box center [1063, 38] width 11 height 11
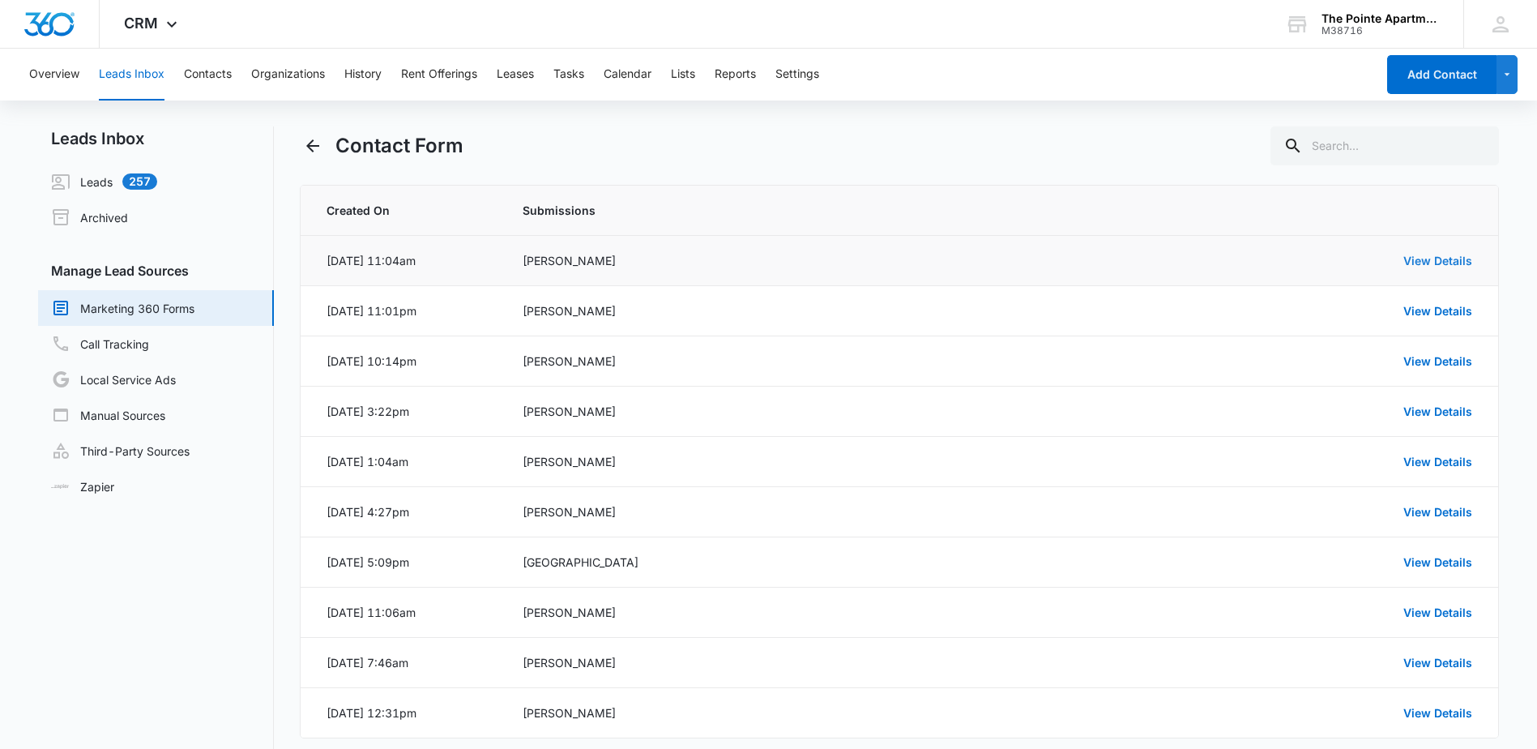
click at [1420, 264] on link "View Details" at bounding box center [1438, 261] width 69 height 14
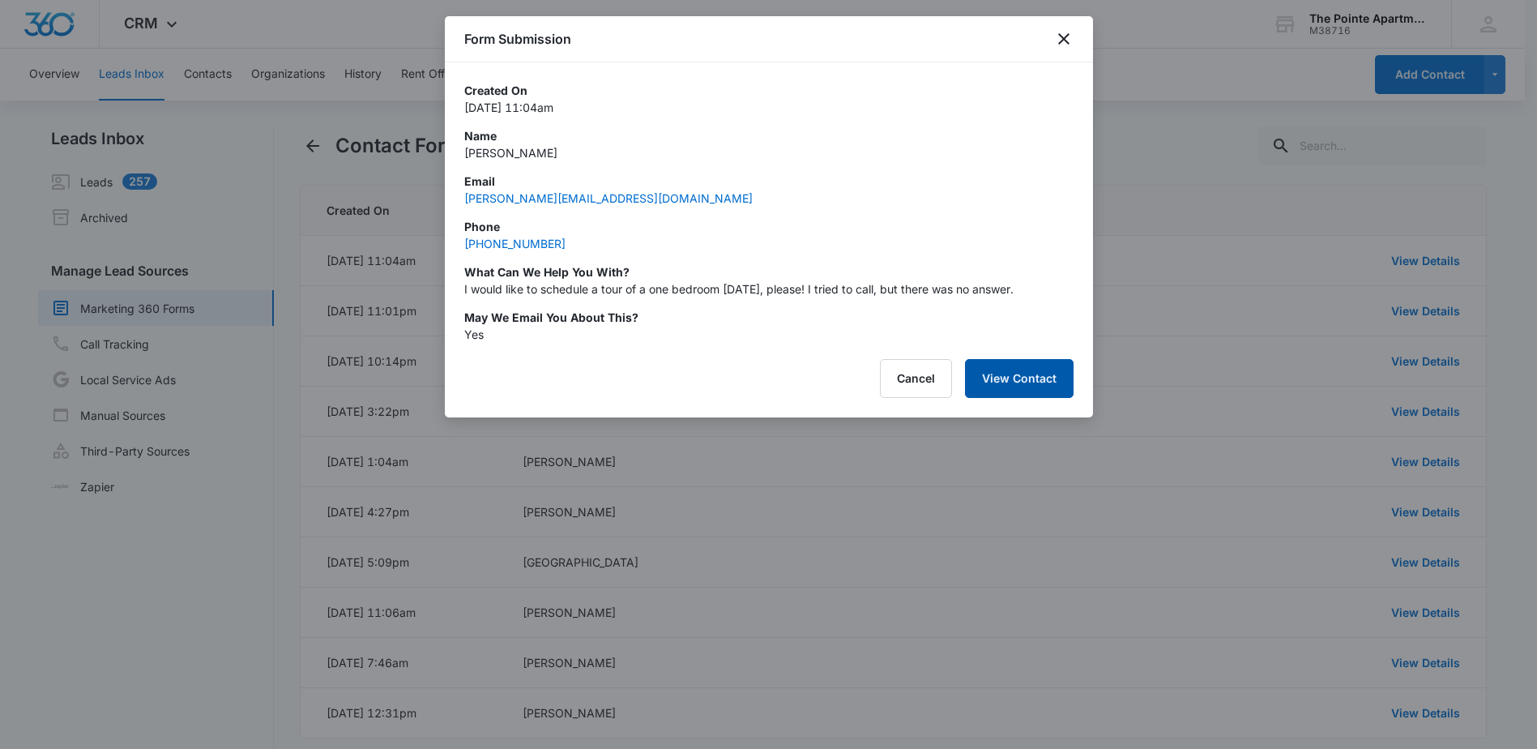
click at [1004, 386] on button "View Contact" at bounding box center [1019, 378] width 109 height 39
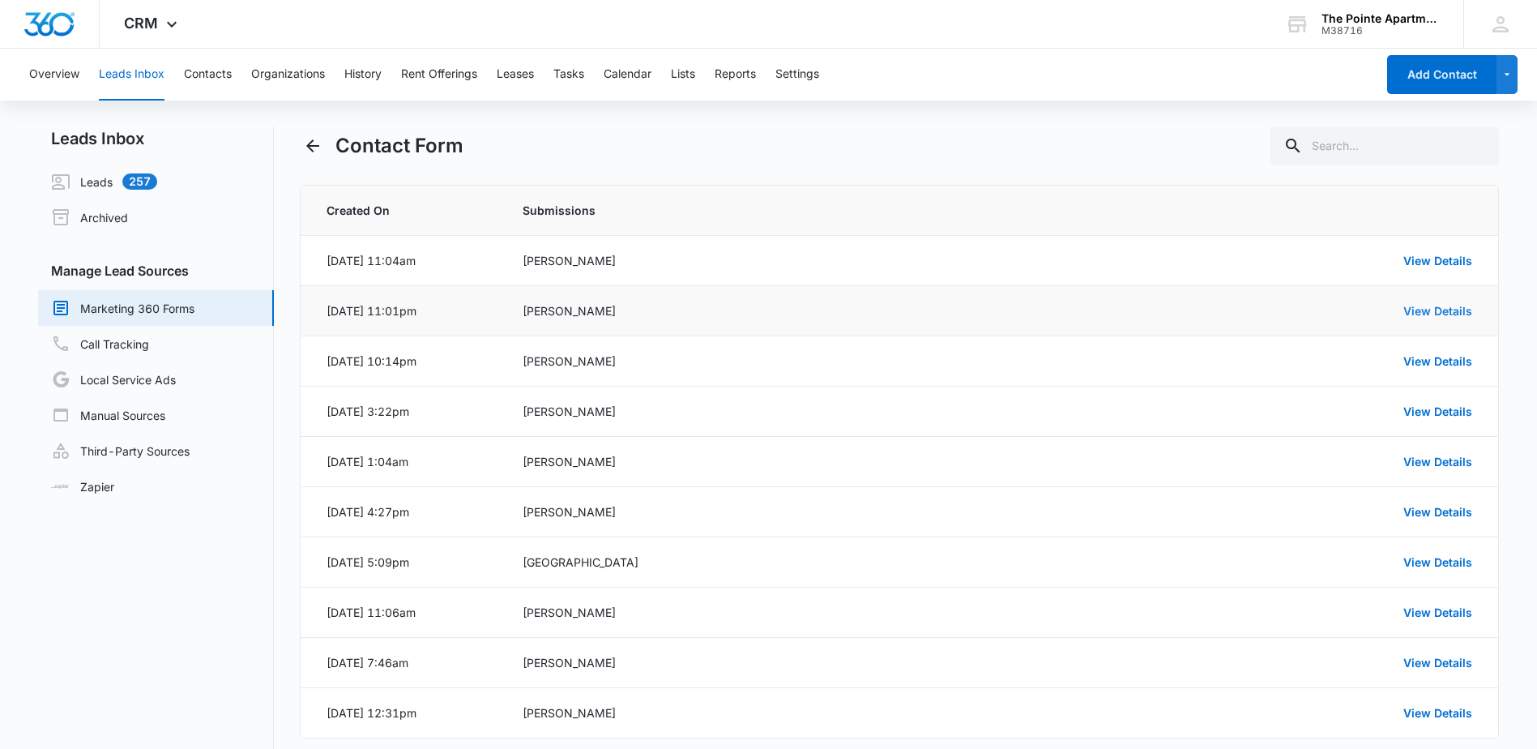
click at [1448, 311] on link "View Details" at bounding box center [1438, 311] width 69 height 14
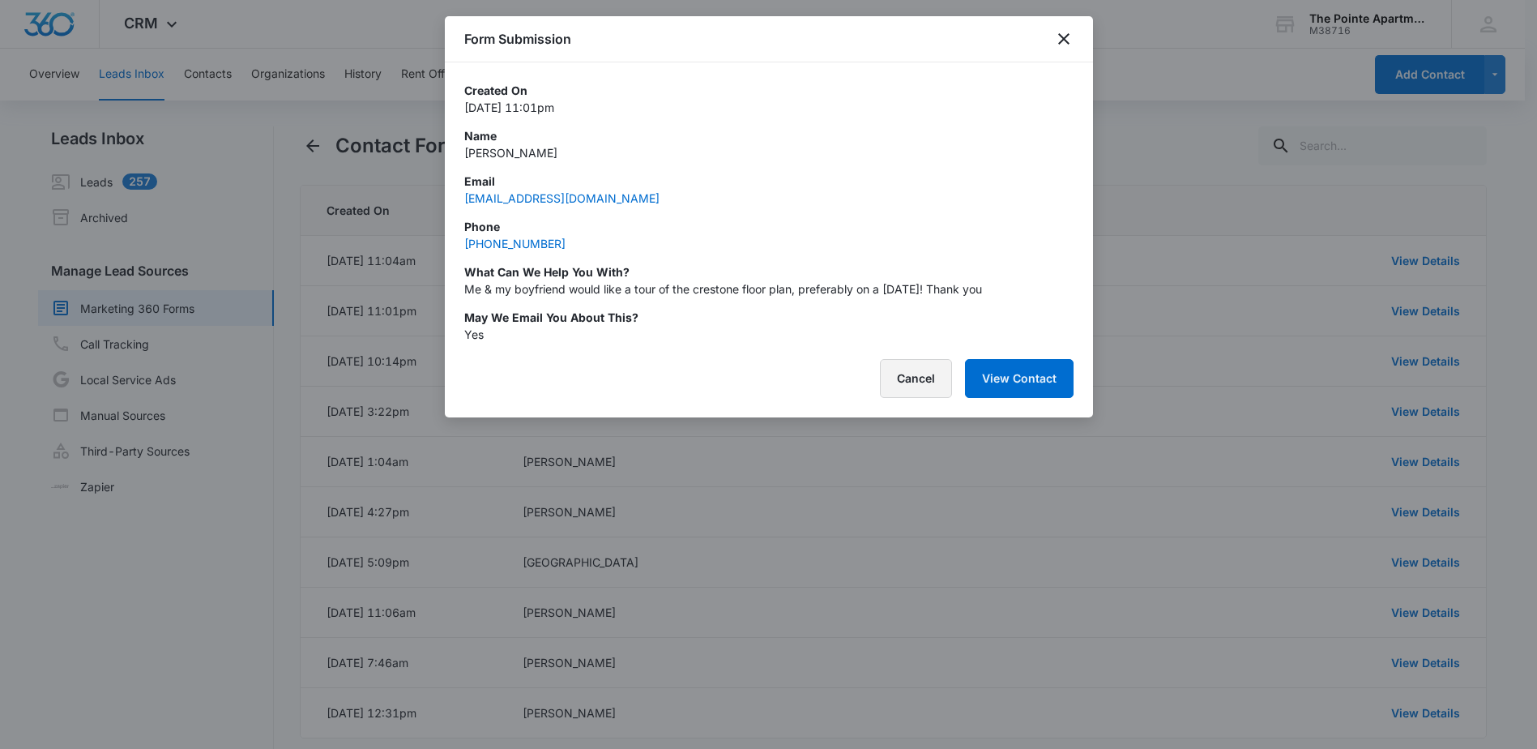
click at [926, 383] on button "Cancel" at bounding box center [916, 378] width 72 height 39
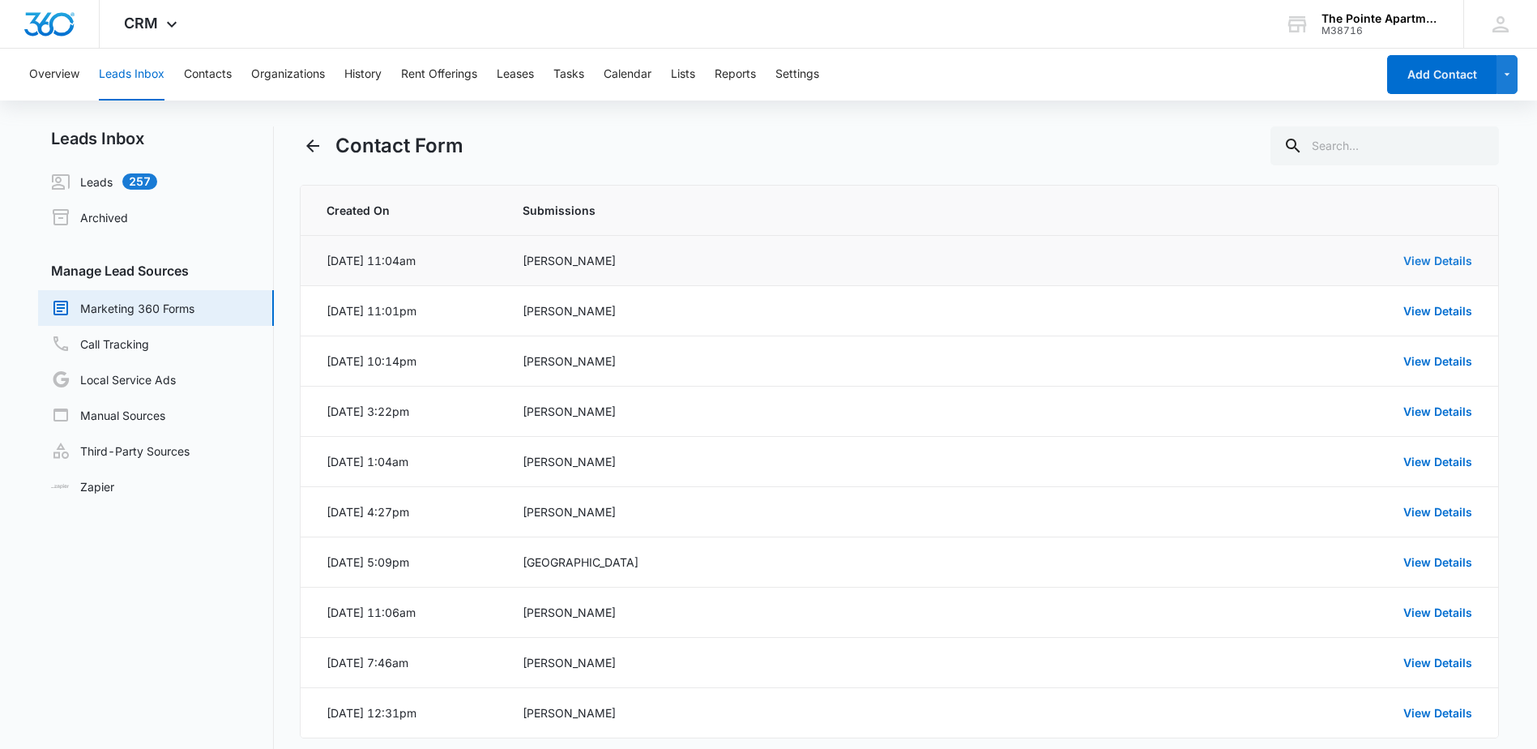
click at [1460, 262] on link "View Details" at bounding box center [1438, 261] width 69 height 14
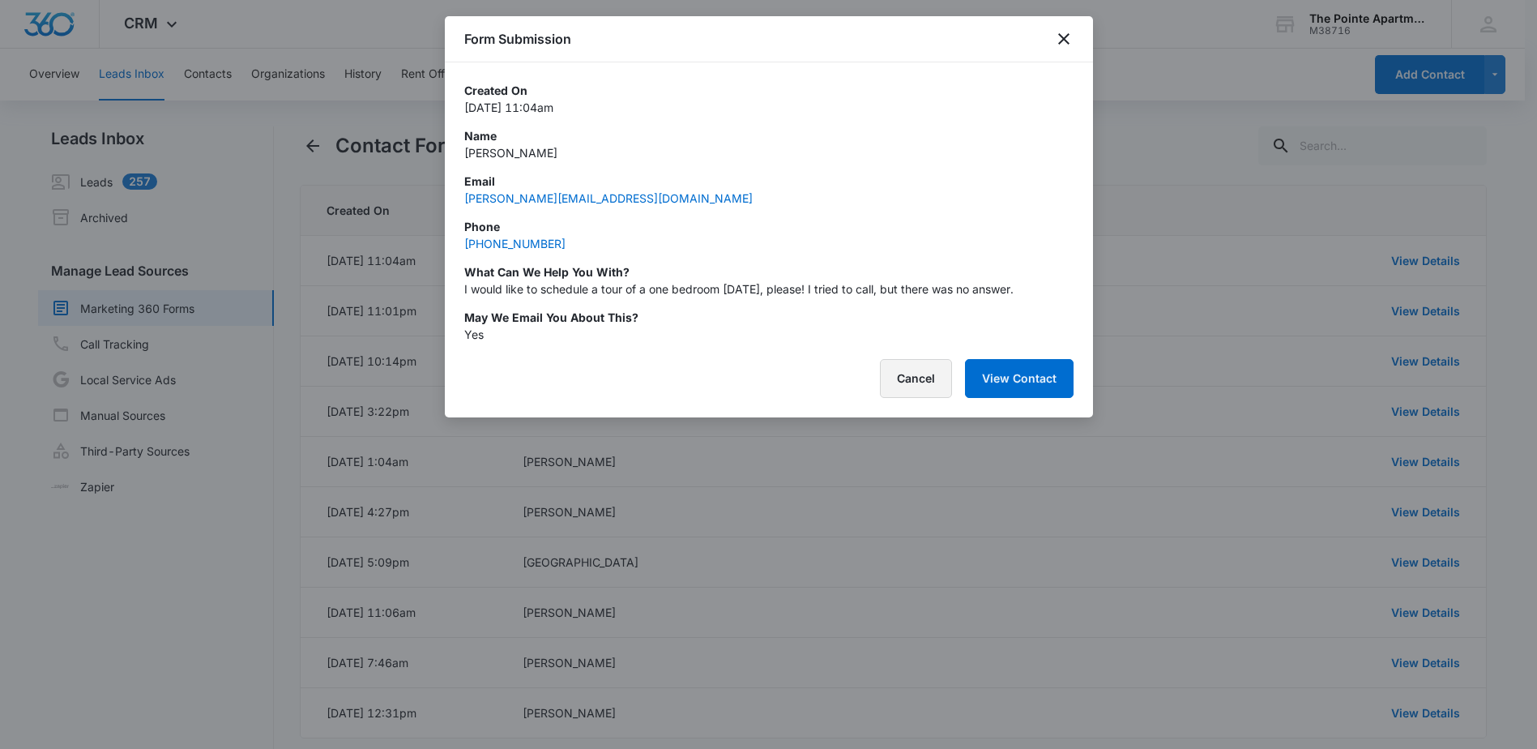
click at [920, 379] on button "Cancel" at bounding box center [916, 378] width 72 height 39
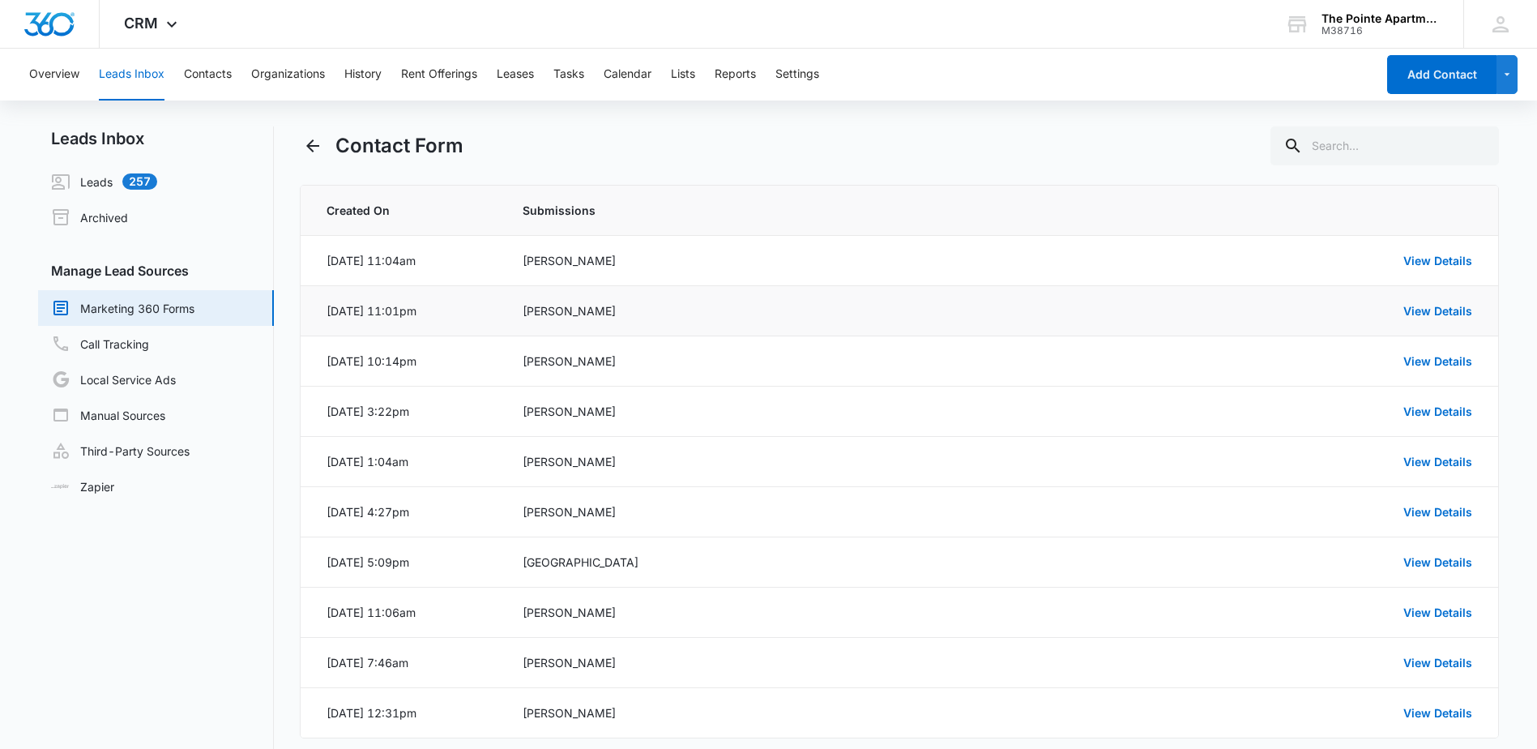
click at [574, 314] on div "[PERSON_NAME]" at bounding box center [789, 310] width 533 height 17
click at [699, 307] on div "[PERSON_NAME]" at bounding box center [789, 310] width 533 height 17
click at [1451, 314] on link "View Details" at bounding box center [1438, 311] width 69 height 14
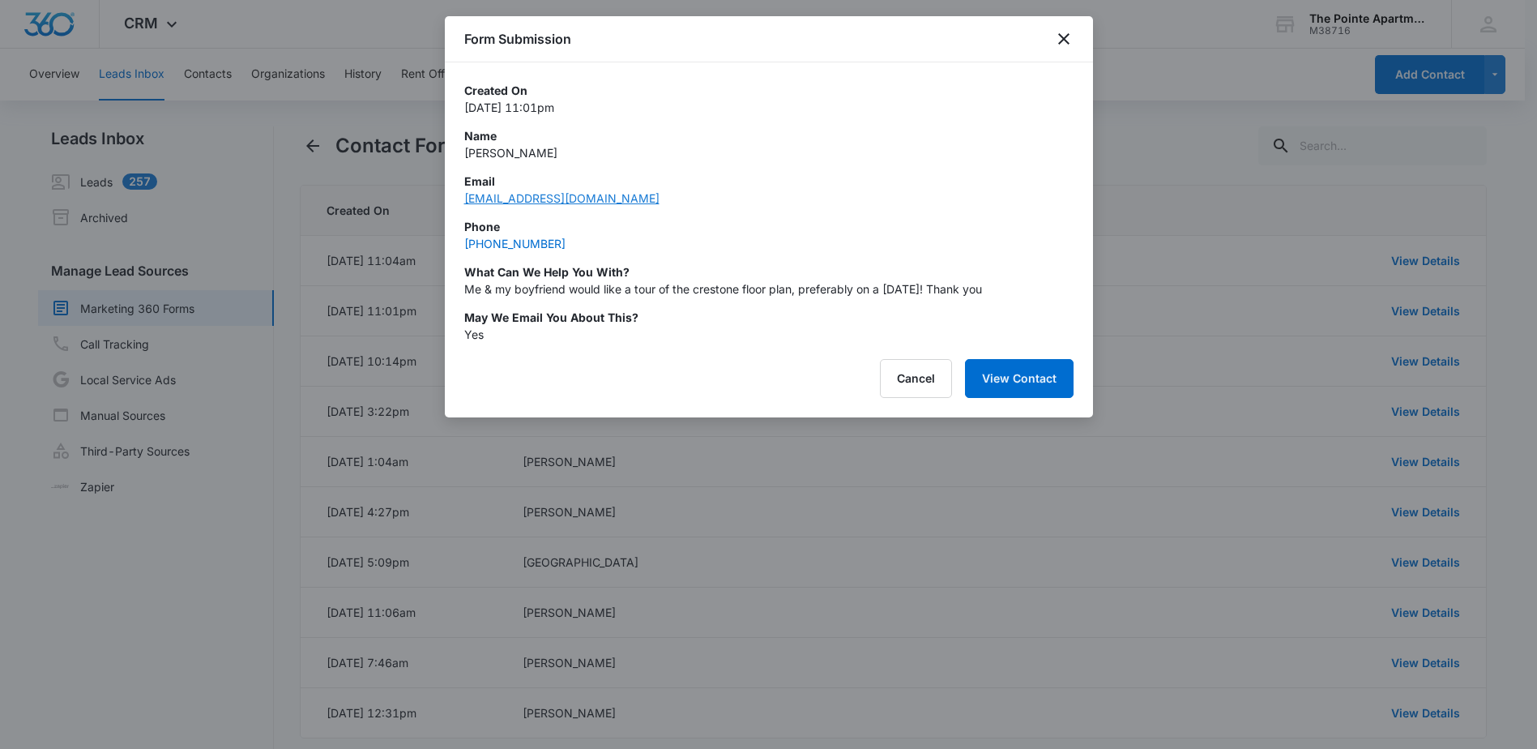
click at [556, 198] on link "[EMAIL_ADDRESS][DOMAIN_NAME]" at bounding box center [561, 198] width 195 height 14
drag, startPoint x: 1088, startPoint y: 30, endPoint x: 1071, endPoint y: 30, distance: 17.0
click at [1086, 30] on div "Form Submission" at bounding box center [769, 39] width 648 height 46
click at [1068, 30] on icon "close" at bounding box center [1063, 38] width 19 height 19
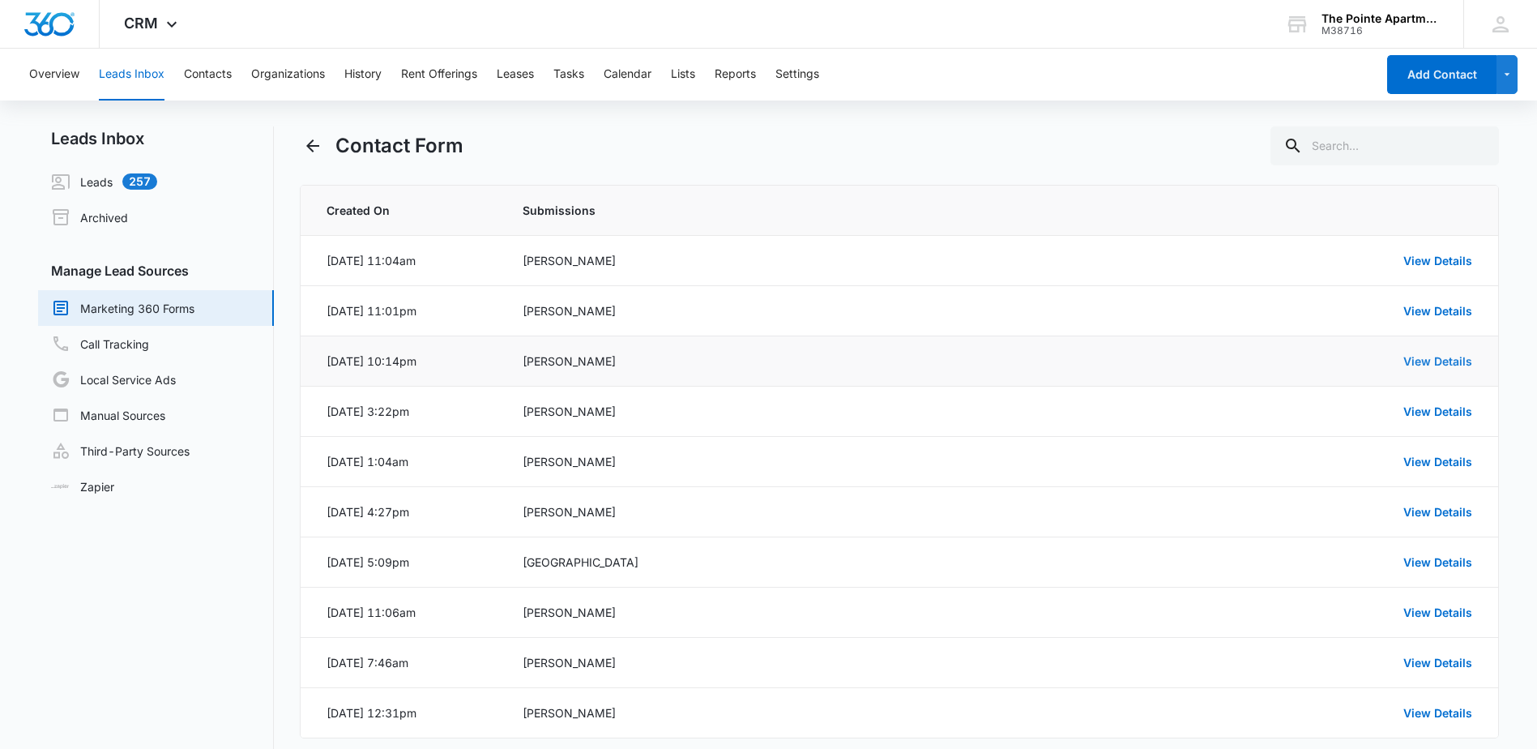
click at [1426, 357] on link "View Details" at bounding box center [1438, 361] width 69 height 14
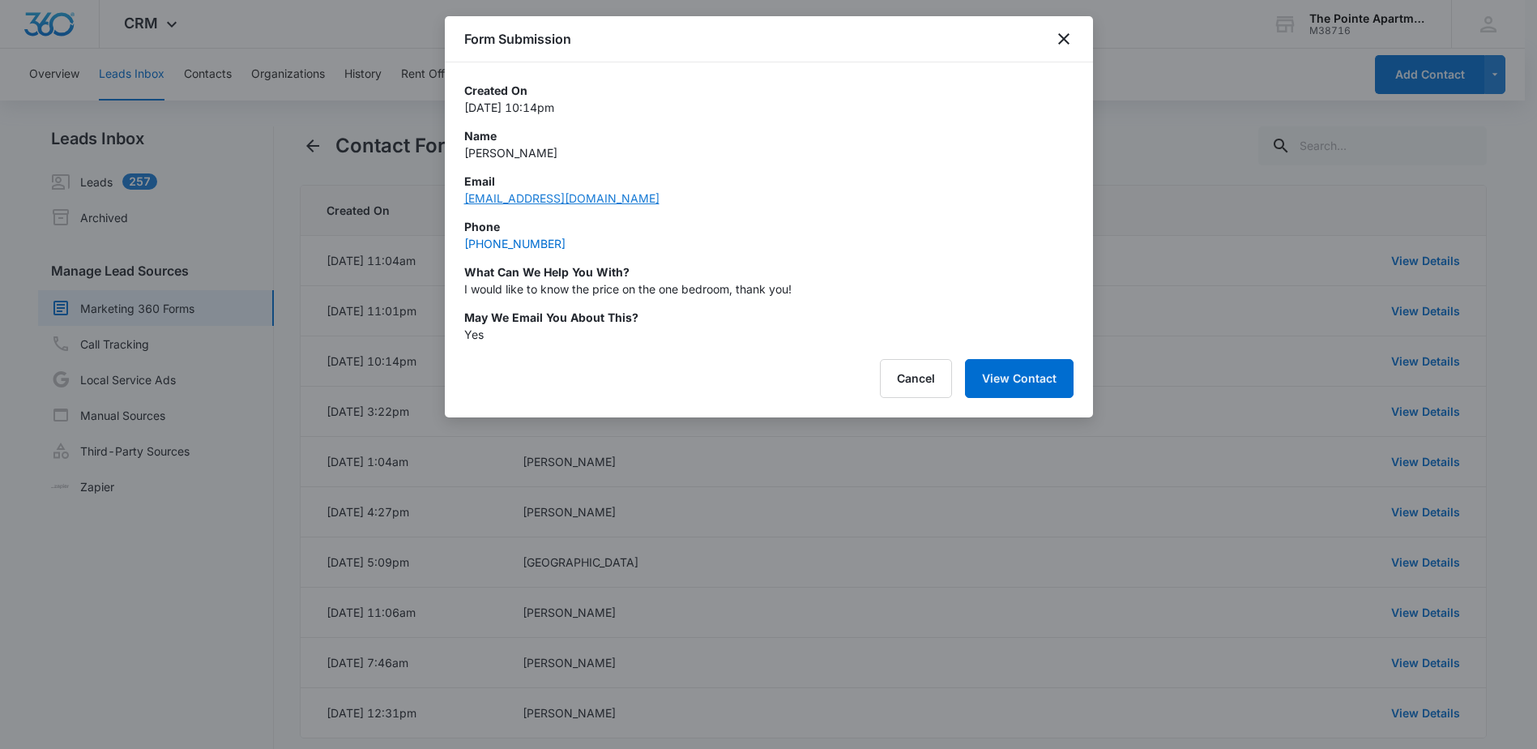
click at [546, 200] on link "[EMAIL_ADDRESS][DOMAIN_NAME]" at bounding box center [561, 198] width 195 height 14
click at [1066, 36] on icon "close" at bounding box center [1063, 38] width 19 height 19
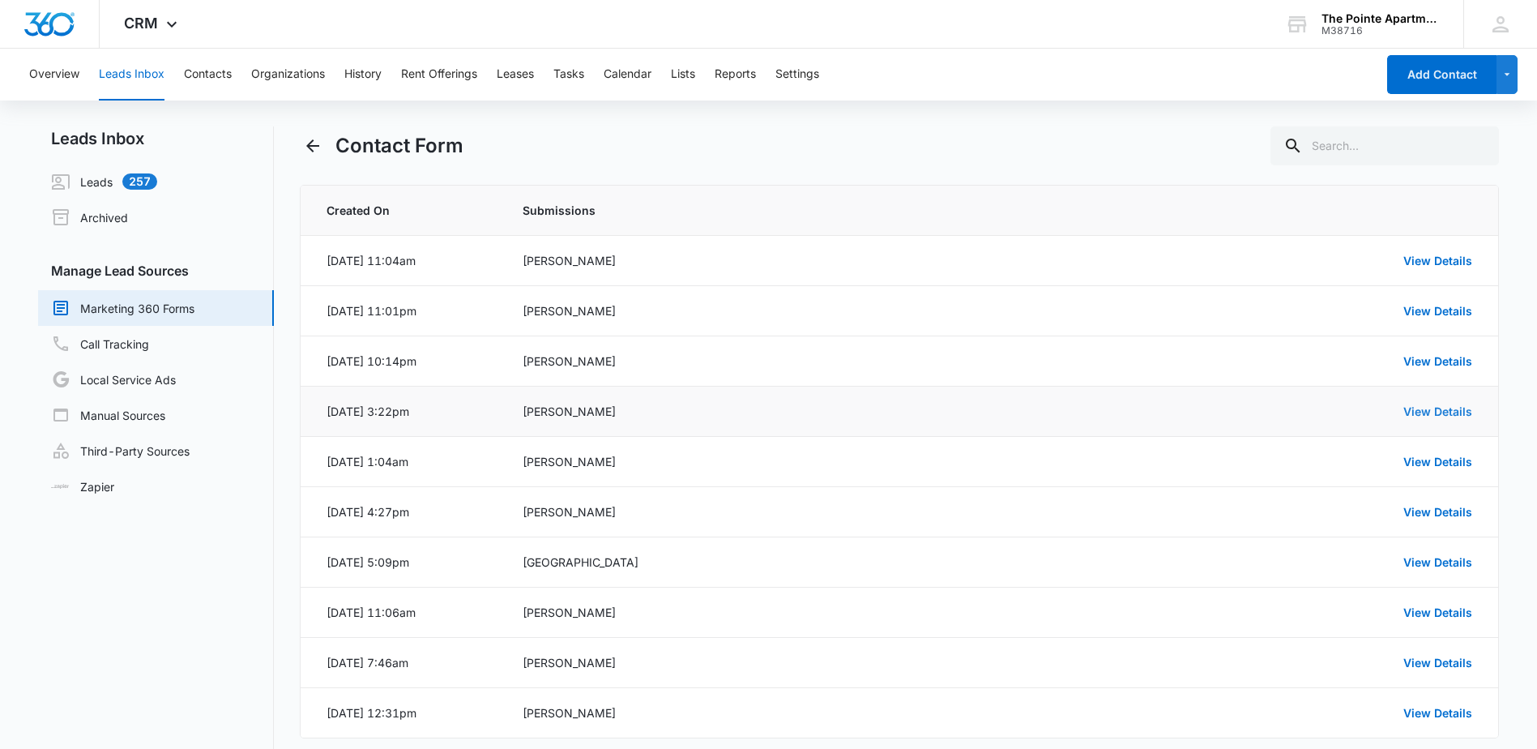
click at [1430, 414] on link "View Details" at bounding box center [1438, 411] width 69 height 14
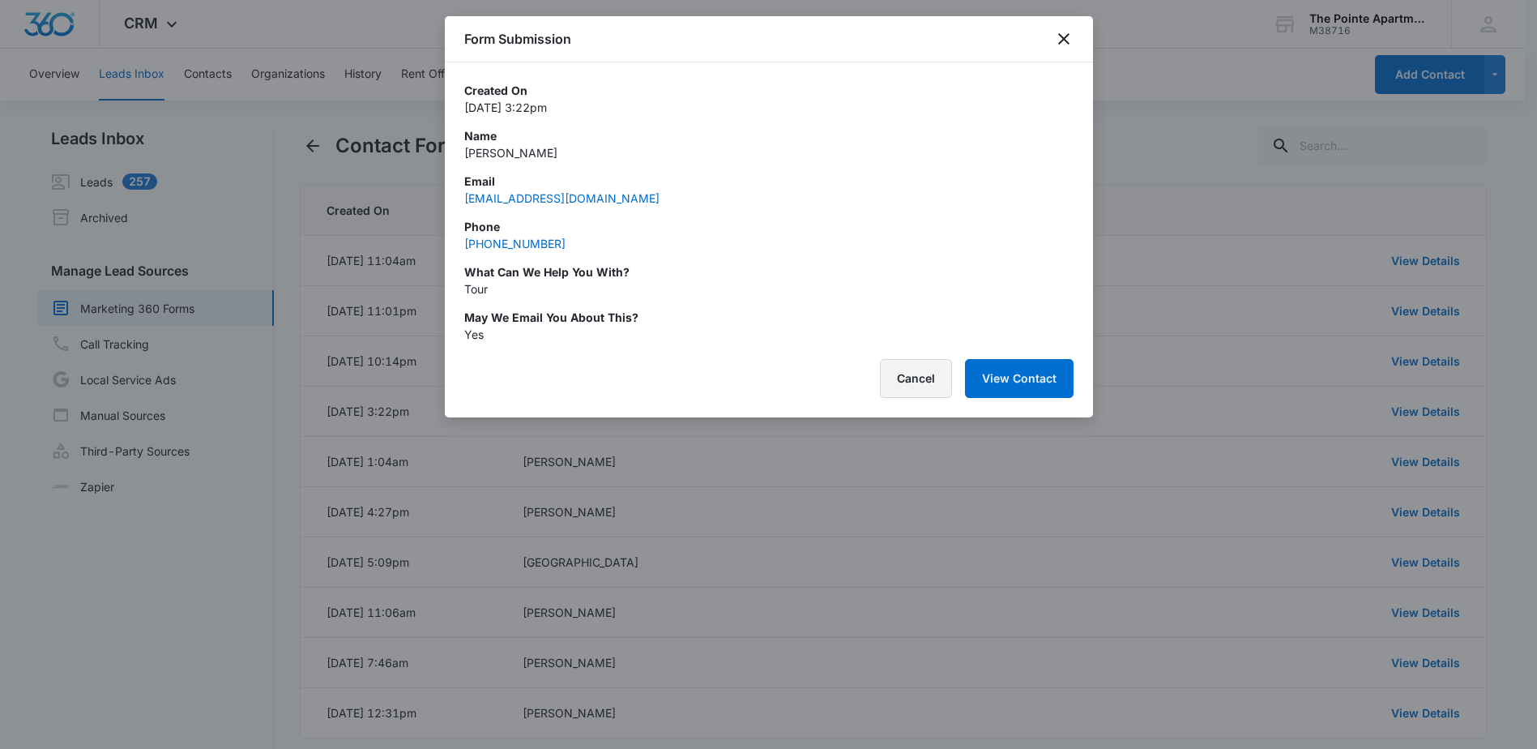
click at [921, 382] on button "Cancel" at bounding box center [916, 378] width 72 height 39
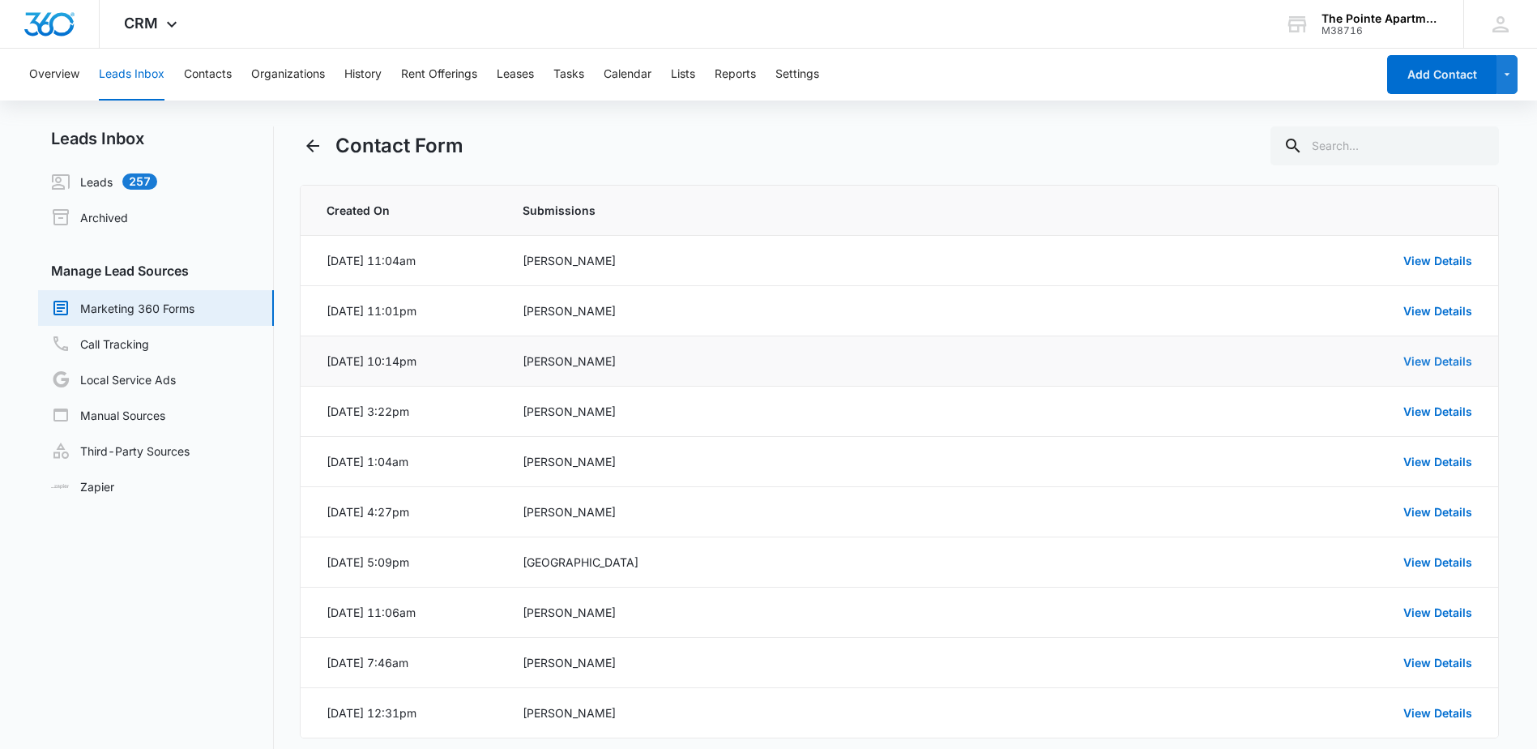
click at [1463, 357] on link "View Details" at bounding box center [1438, 361] width 69 height 14
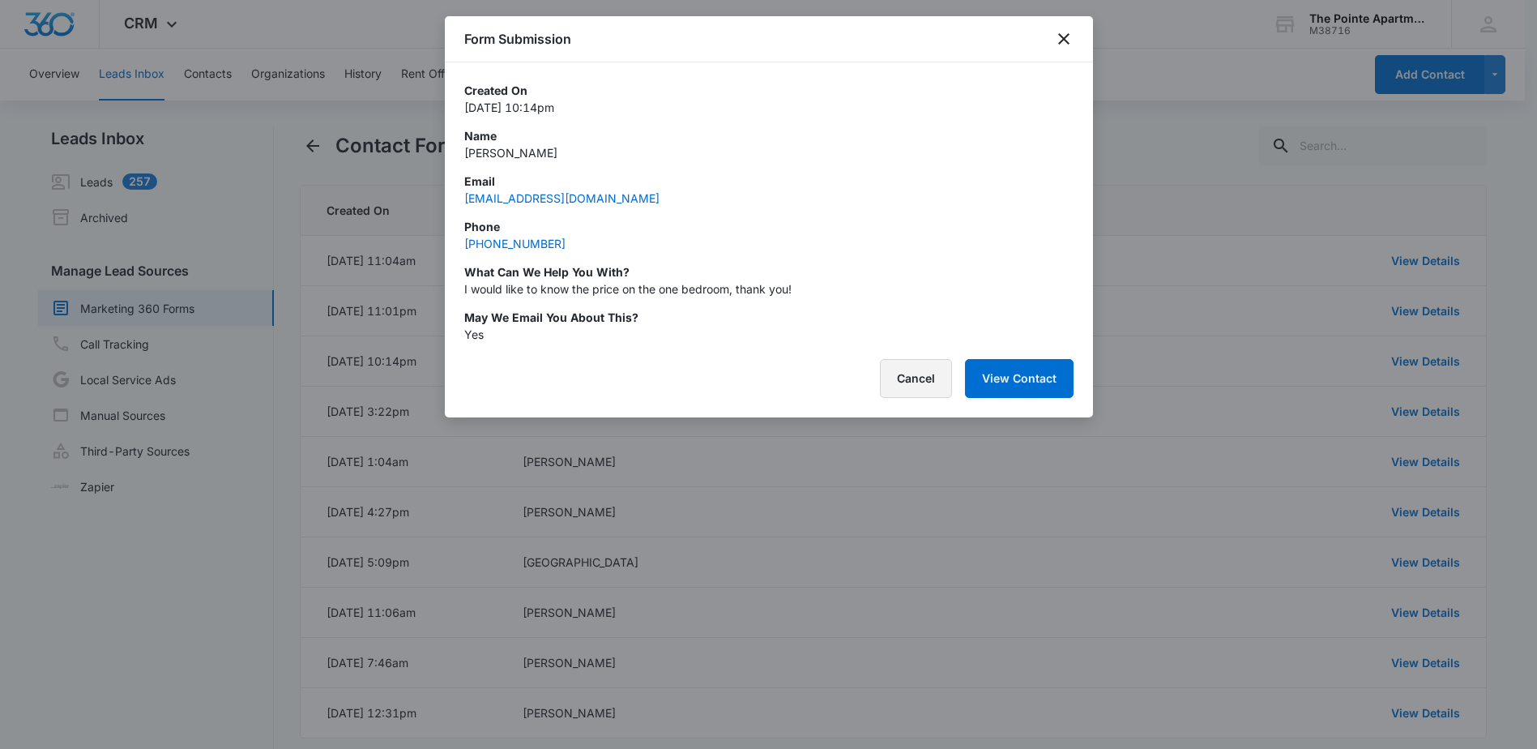
click at [930, 372] on button "Cancel" at bounding box center [916, 378] width 72 height 39
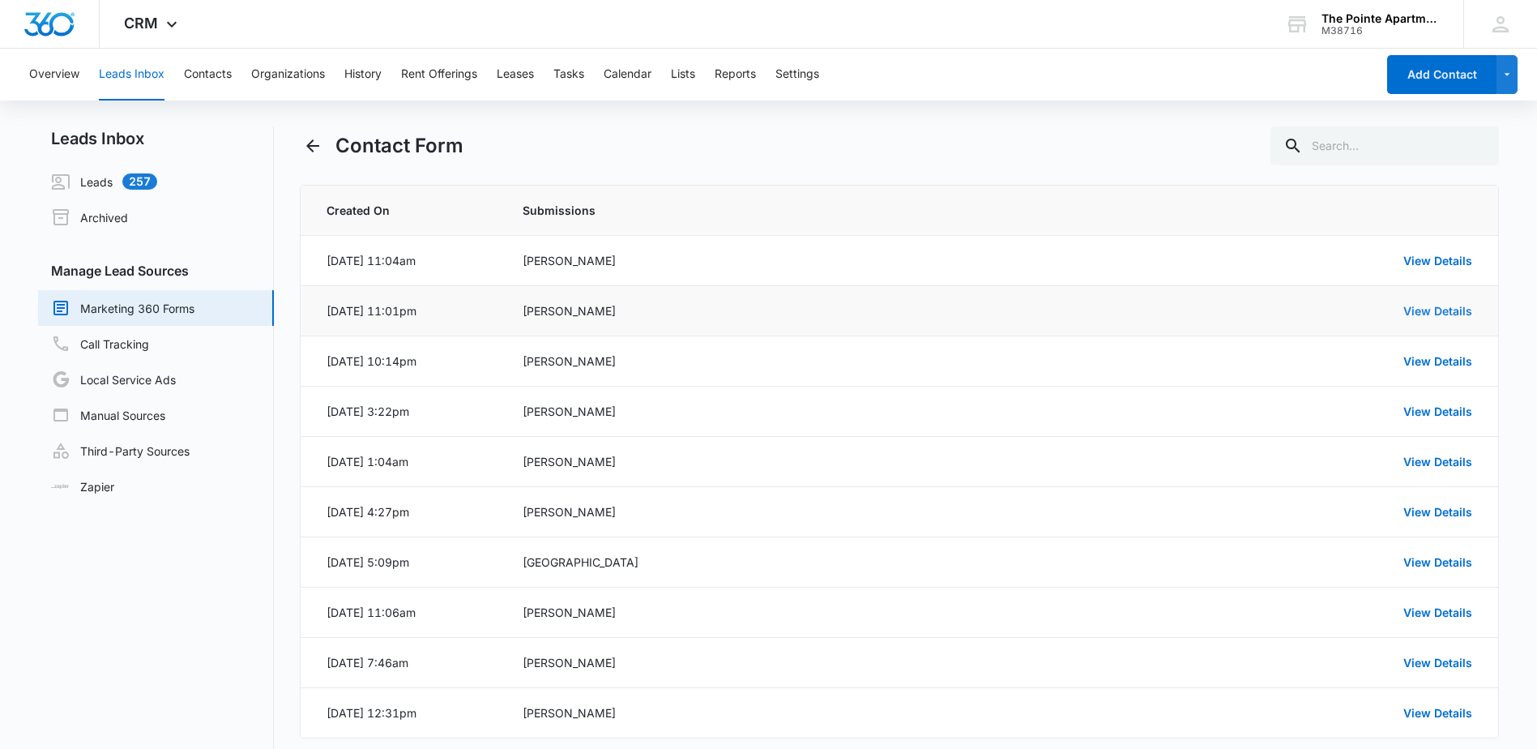
click at [1444, 312] on link "View Details" at bounding box center [1438, 311] width 69 height 14
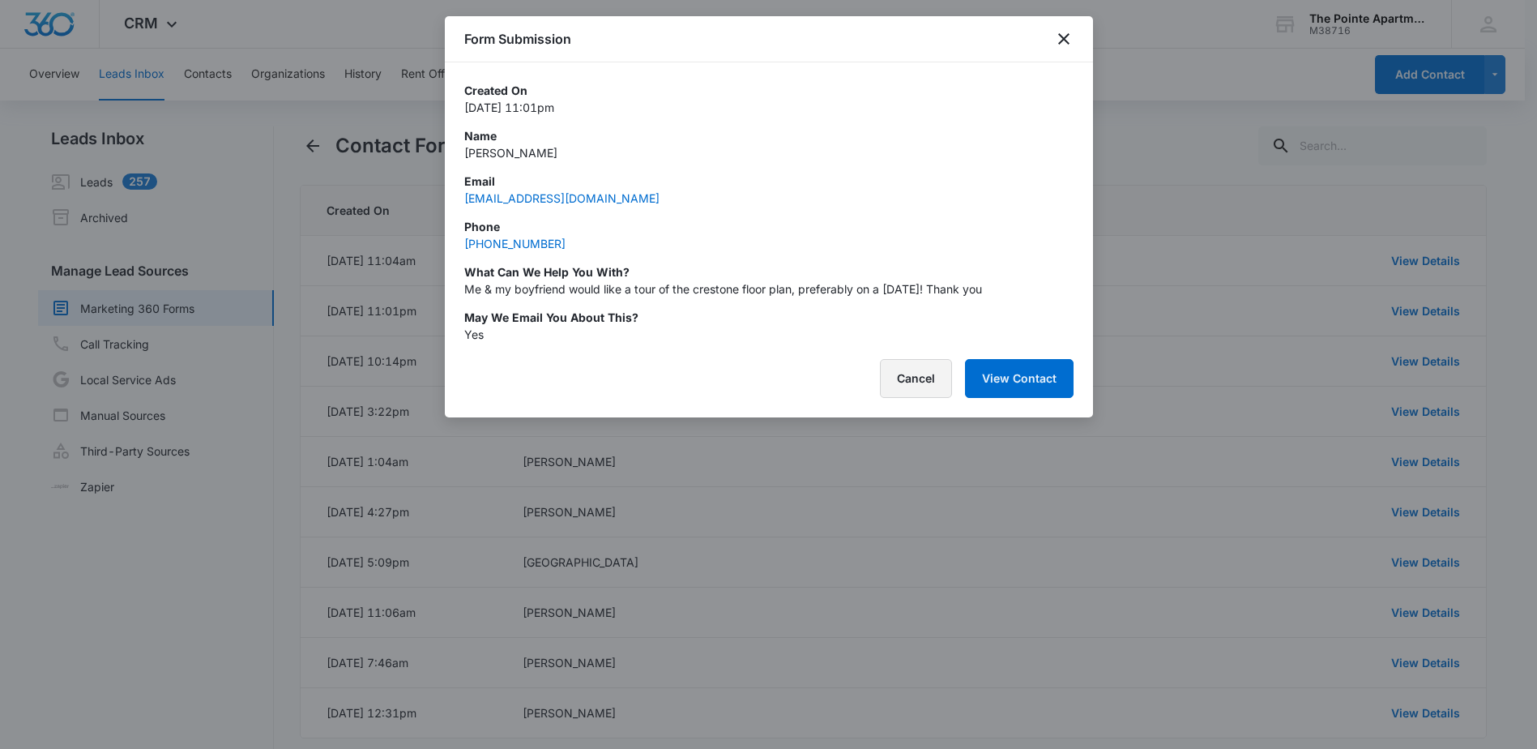
click at [897, 370] on button "Cancel" at bounding box center [916, 378] width 72 height 39
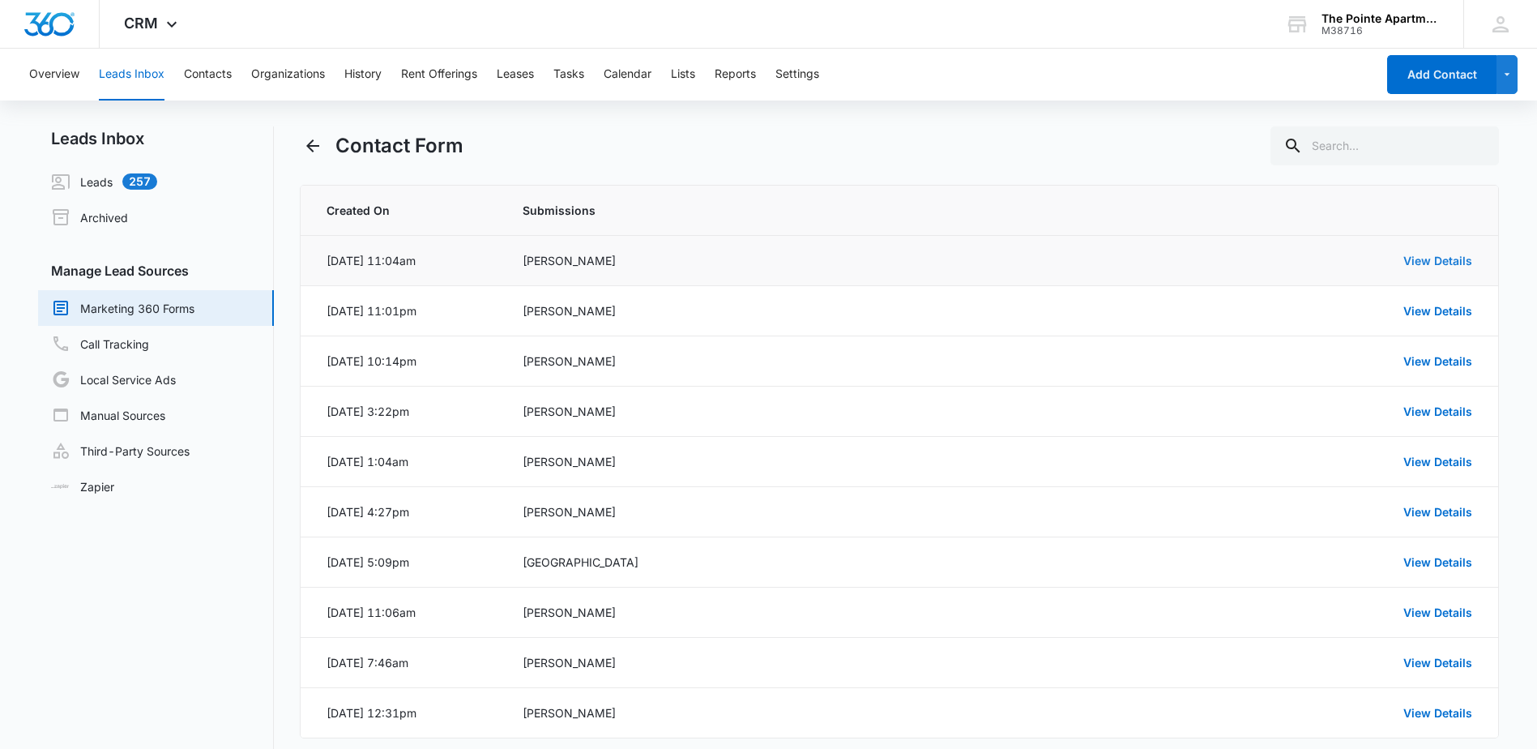
click at [1435, 262] on link "View Details" at bounding box center [1438, 261] width 69 height 14
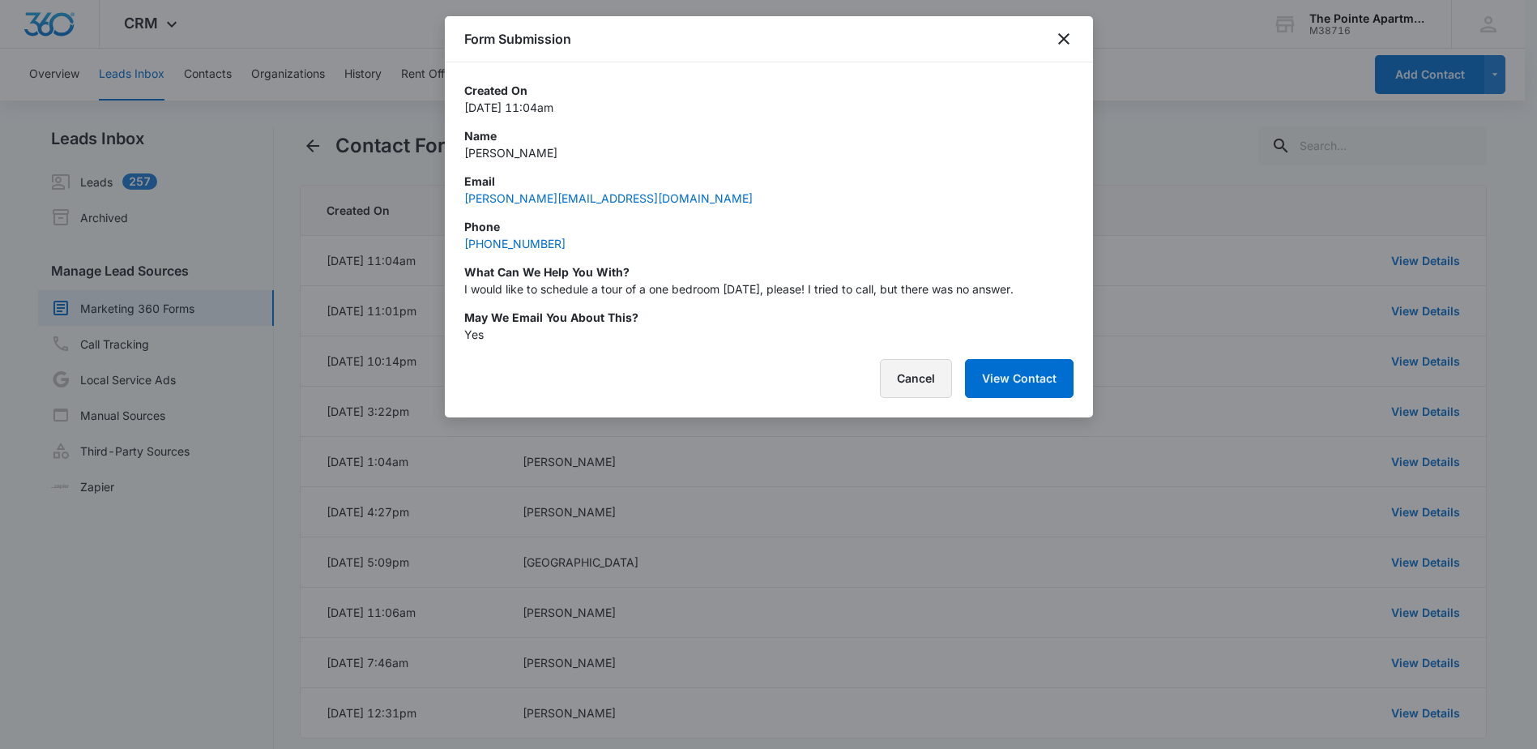
click at [923, 383] on button "Cancel" at bounding box center [916, 378] width 72 height 39
